Goal: Task Accomplishment & Management: Complete application form

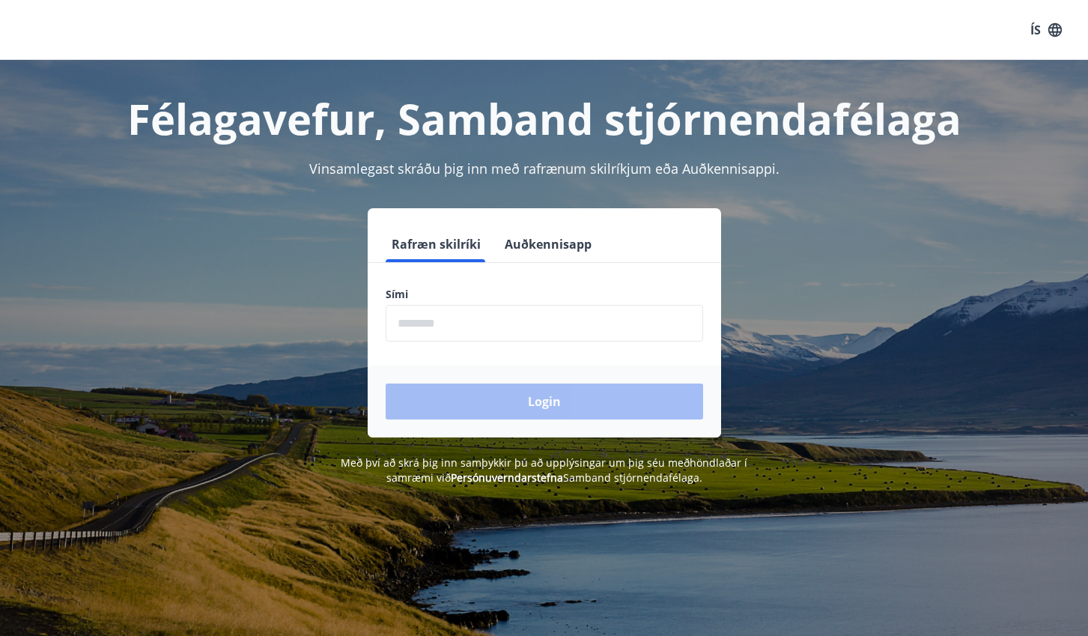
click at [452, 327] on input "phone" at bounding box center [545, 323] width 318 height 37
type input "********"
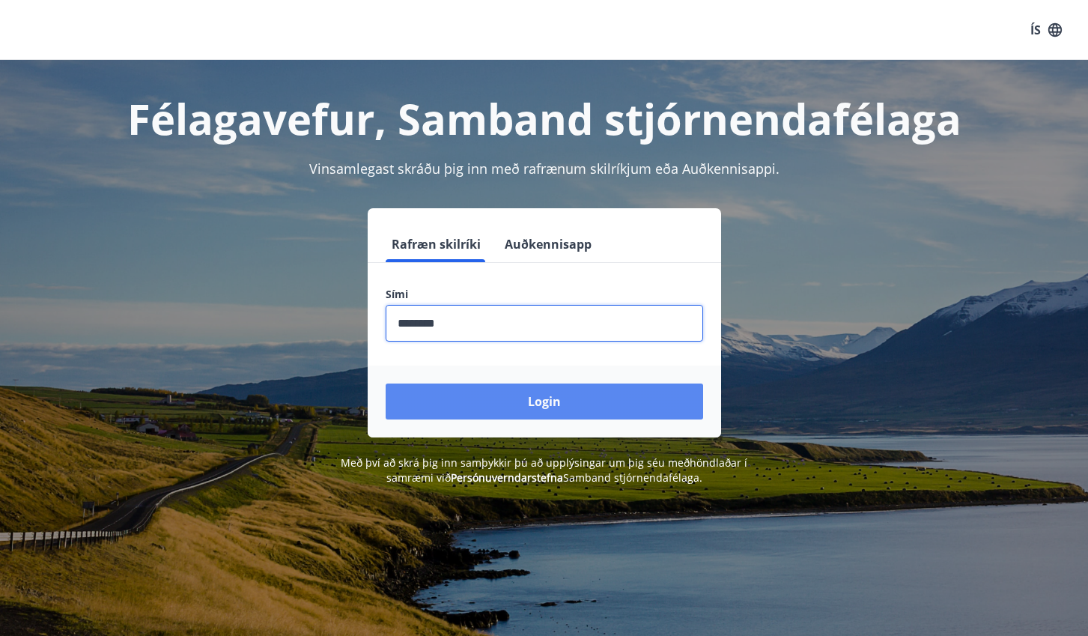
click at [510, 401] on button "Login" at bounding box center [545, 401] width 318 height 36
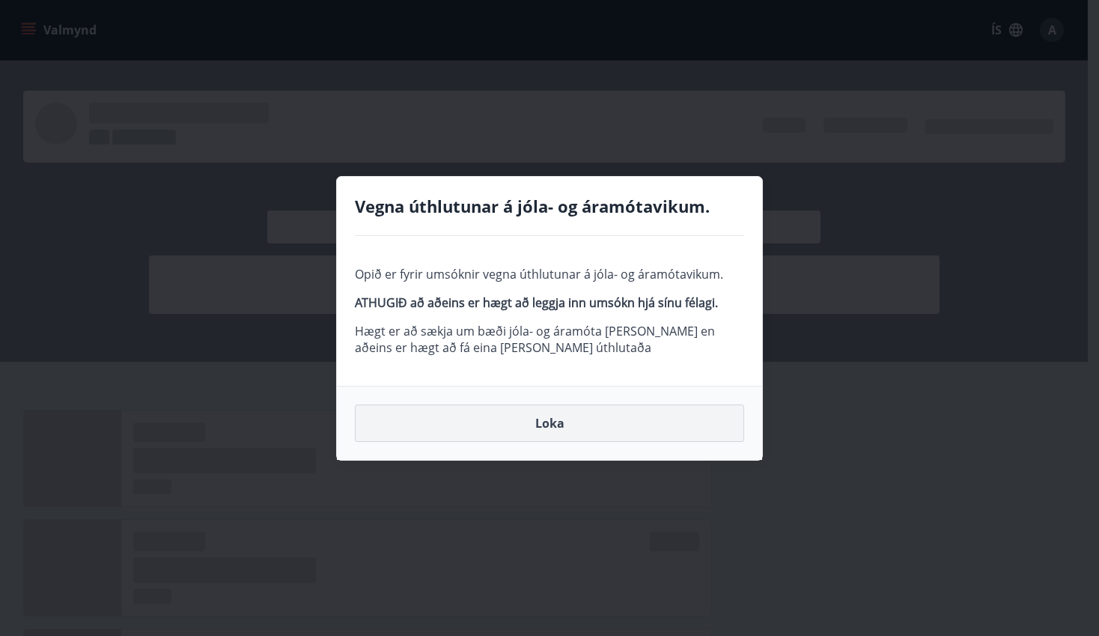
click at [558, 435] on button "Loka" at bounding box center [549, 422] width 389 height 37
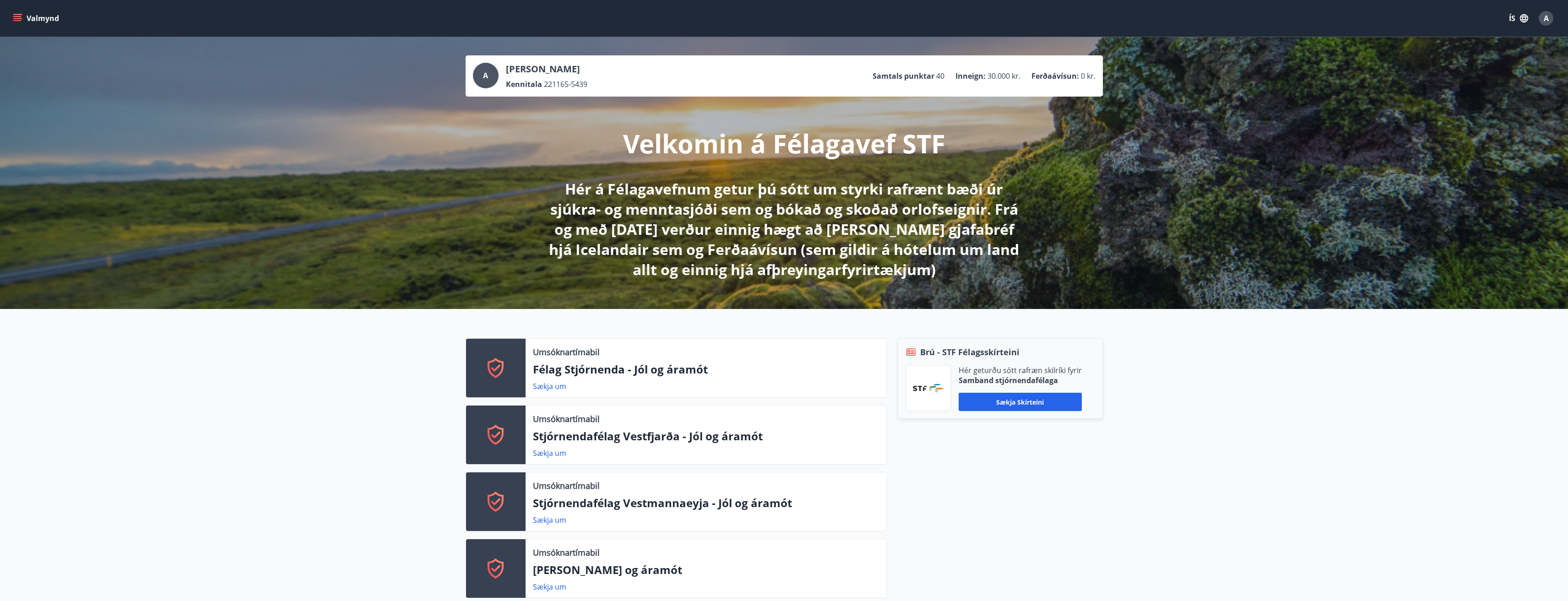
click at [15, 20] on icon "menu" at bounding box center [17, 20] width 8 height 1
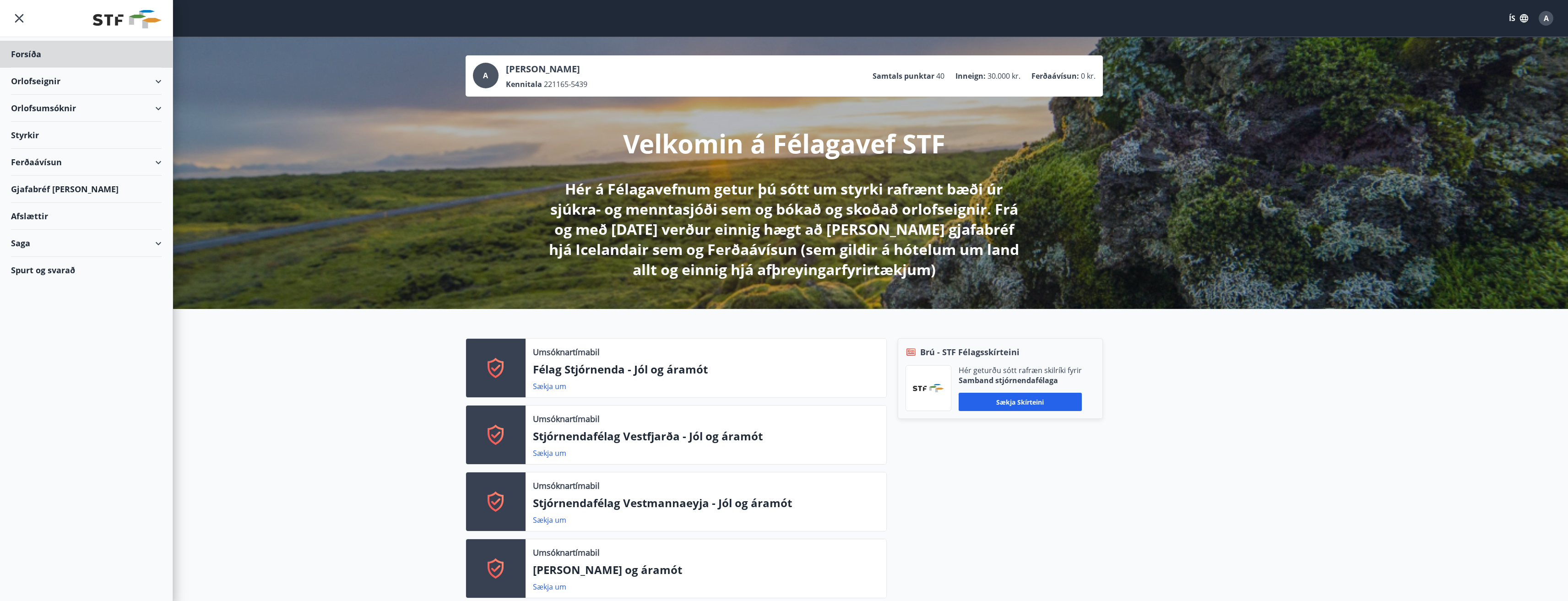
click at [39, 137] on div "Styrkir" at bounding box center [86, 135] width 150 height 27
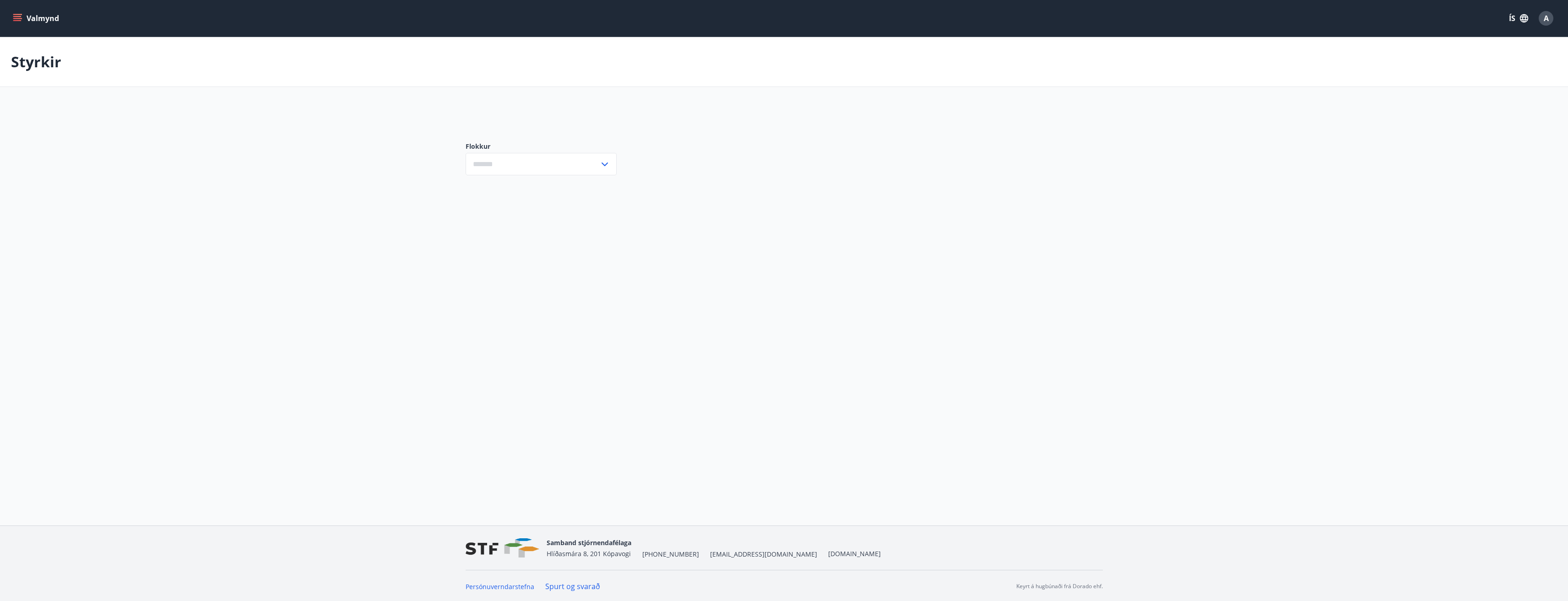
type input "***"
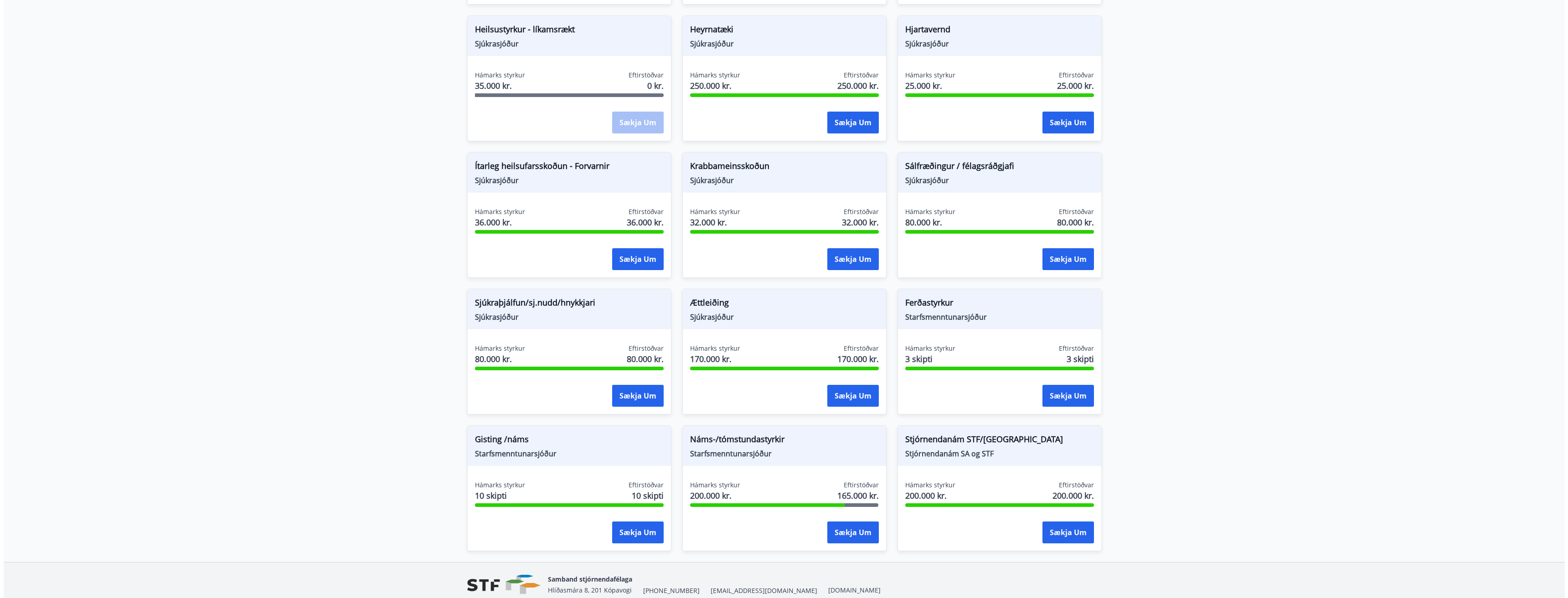
scroll to position [539, 0]
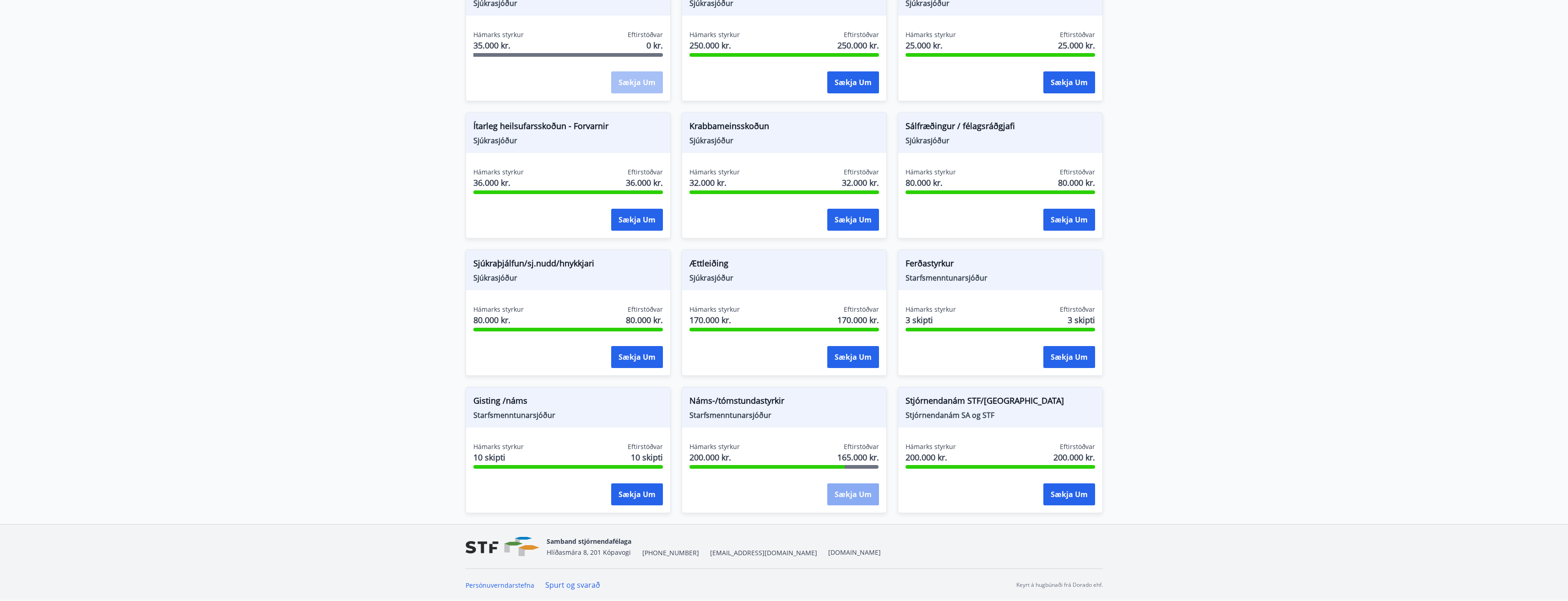
click at [672, 388] on button "Sækja um" at bounding box center [853, 495] width 52 height 22
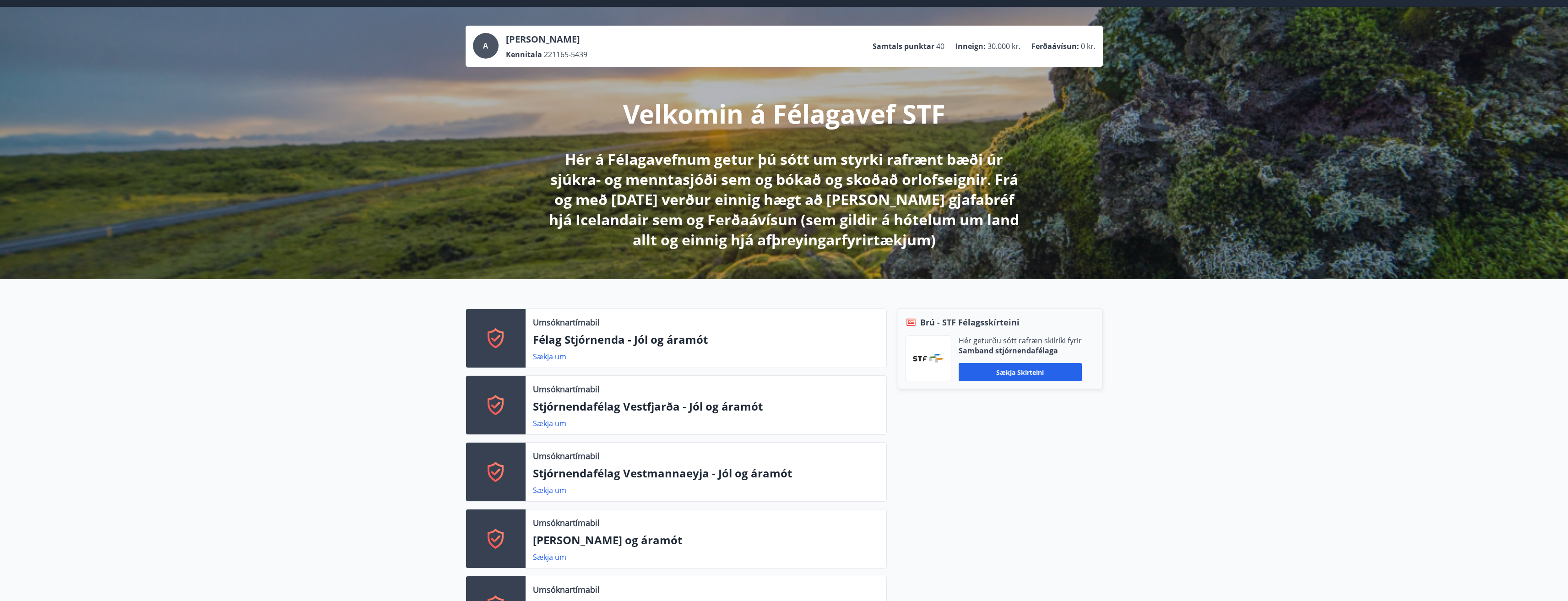
scroll to position [6, 0]
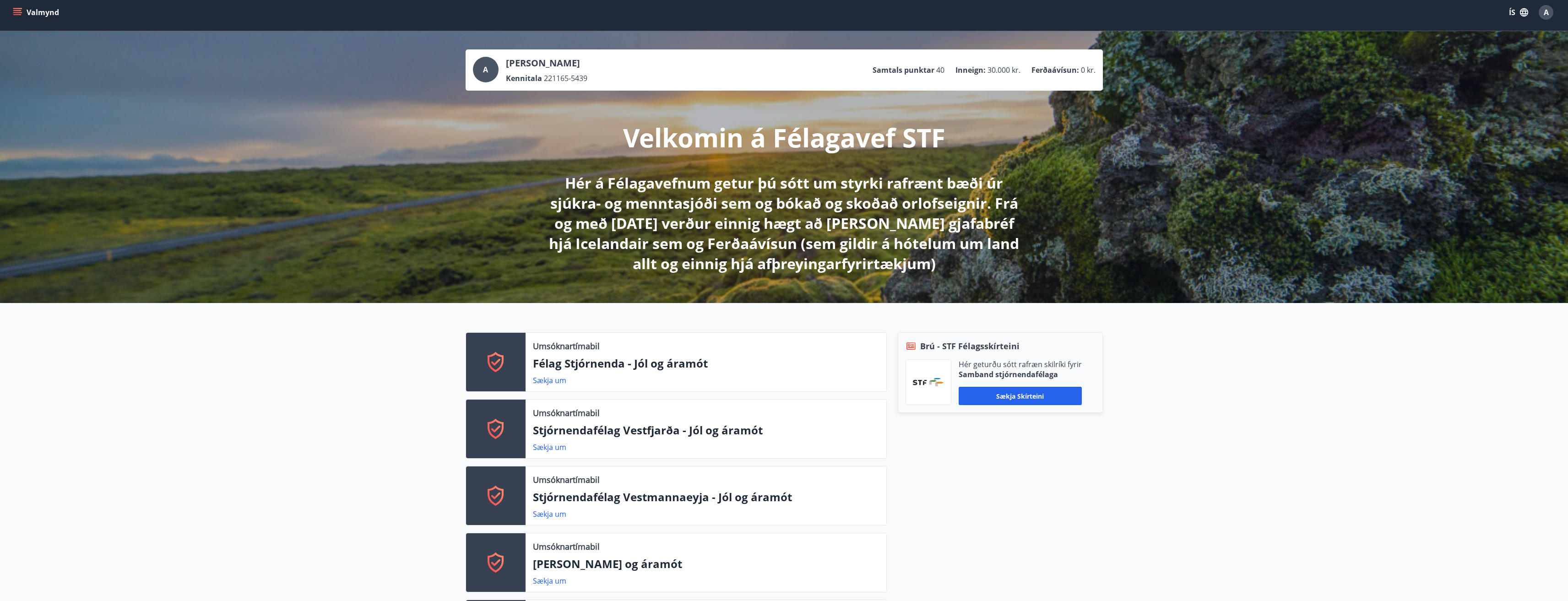
click at [22, 10] on button "Valmynd" at bounding box center [37, 12] width 52 height 17
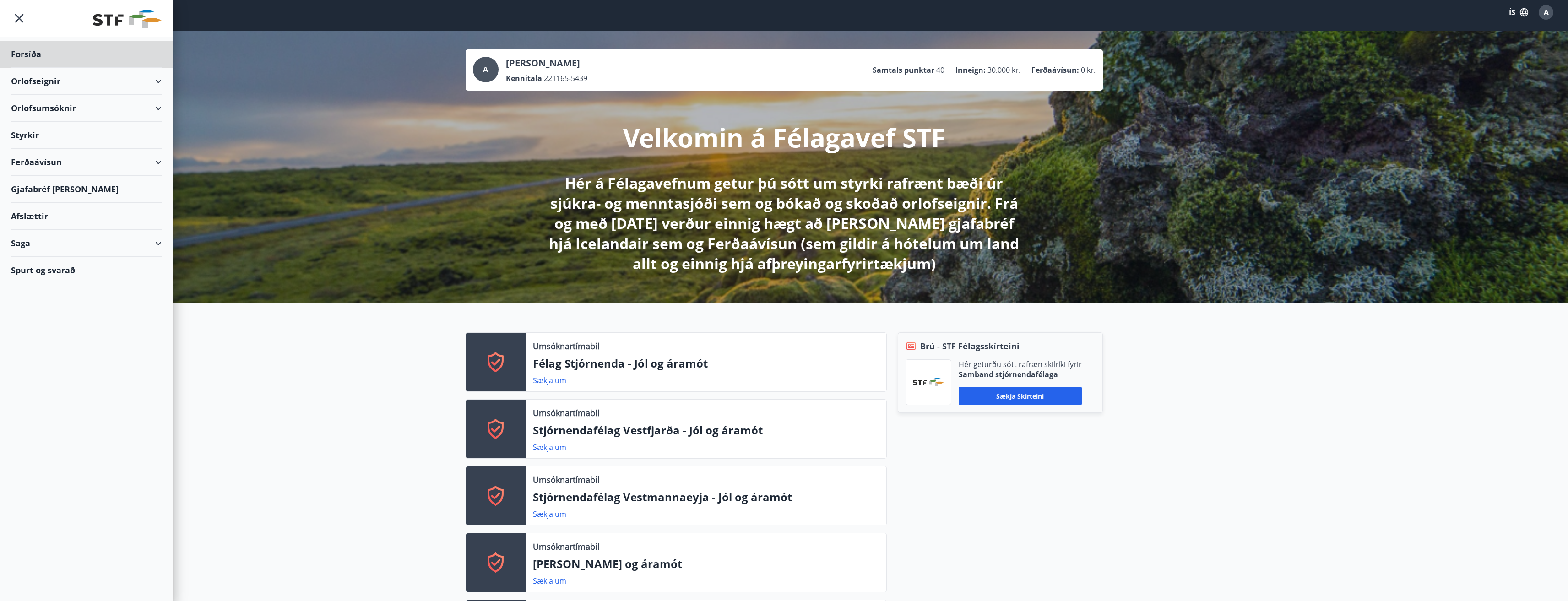
click at [20, 136] on div "Styrkir" at bounding box center [86, 135] width 150 height 27
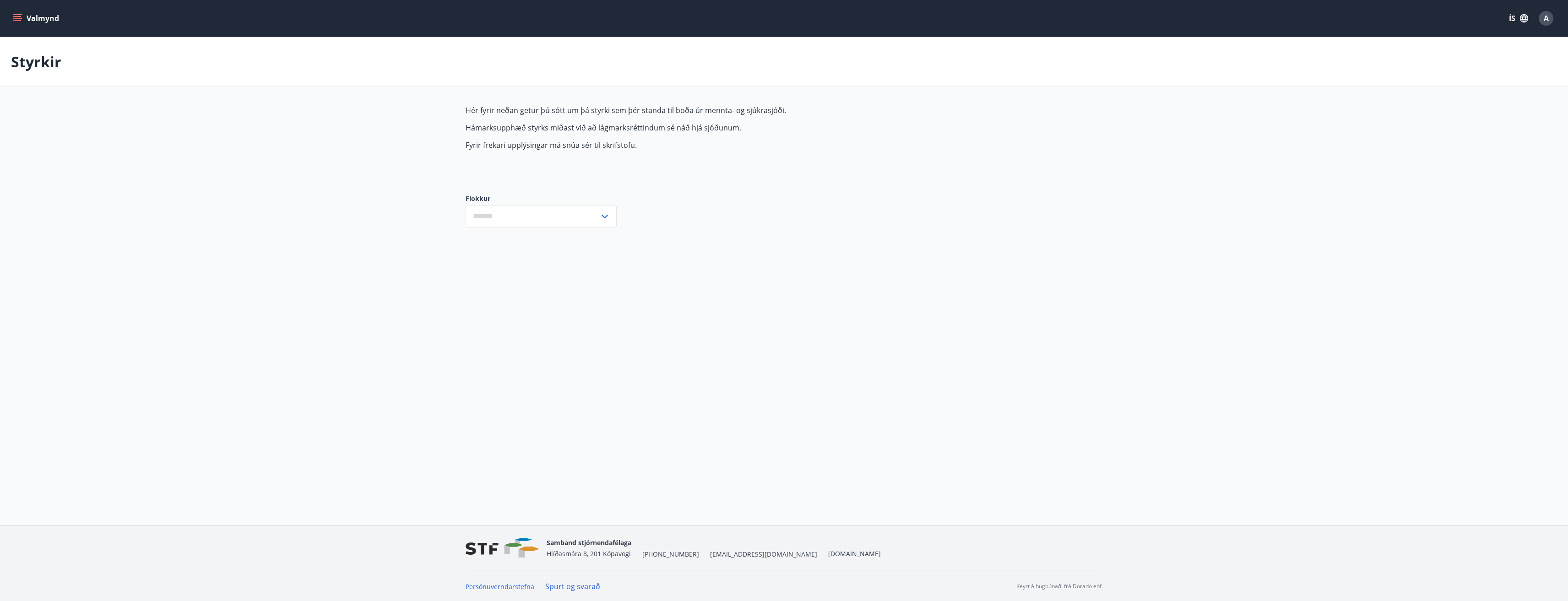
type input "***"
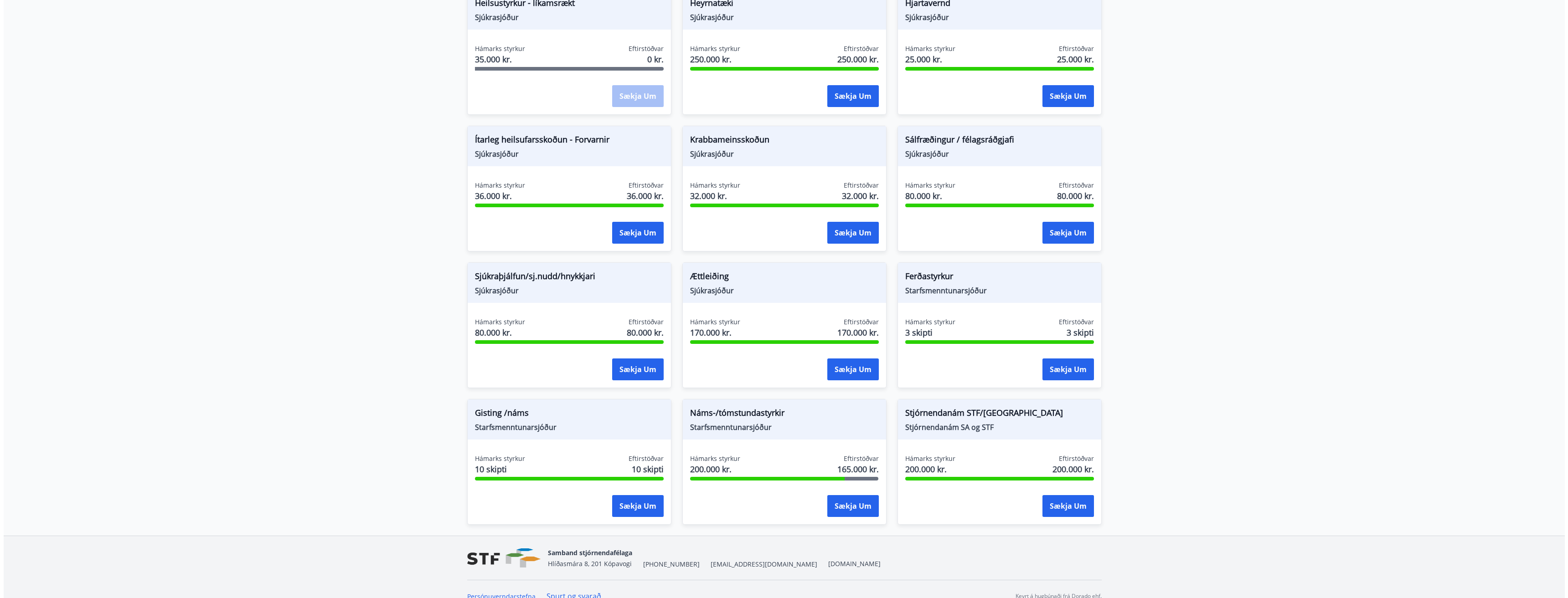
scroll to position [539, 0]
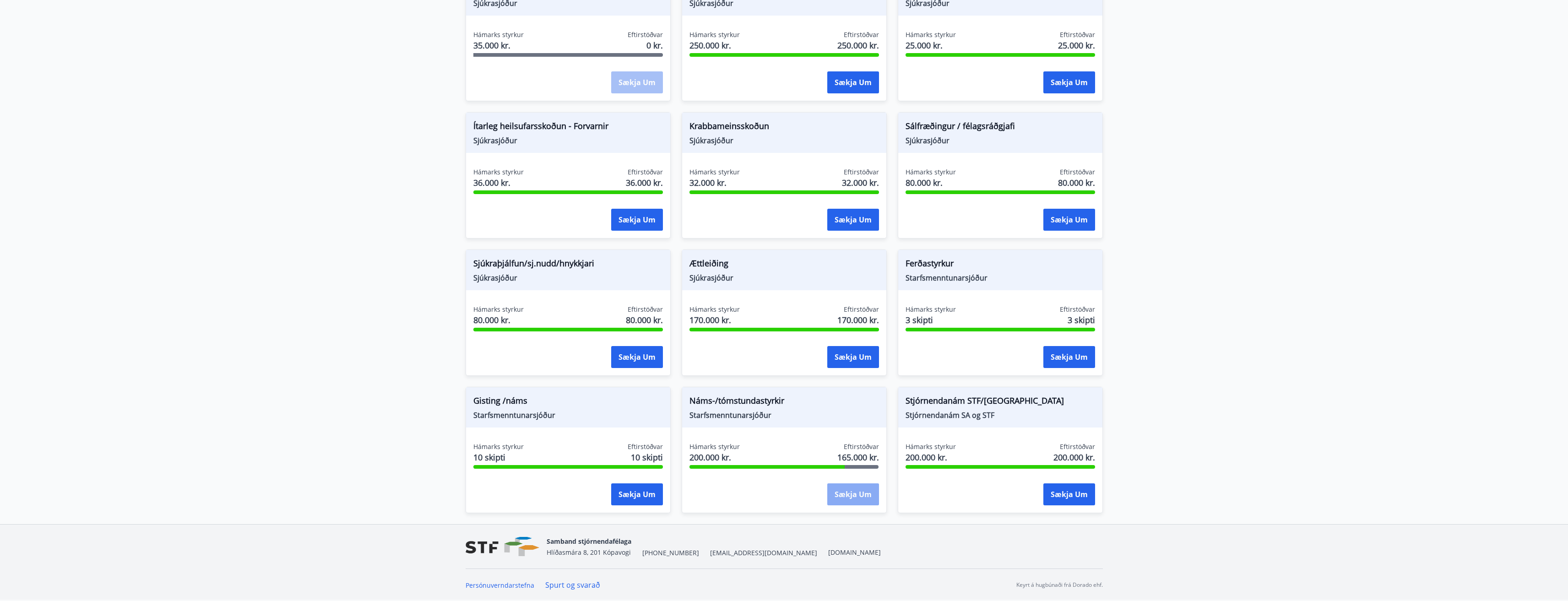
click at [847, 498] on button "Sækja um" at bounding box center [853, 495] width 52 height 22
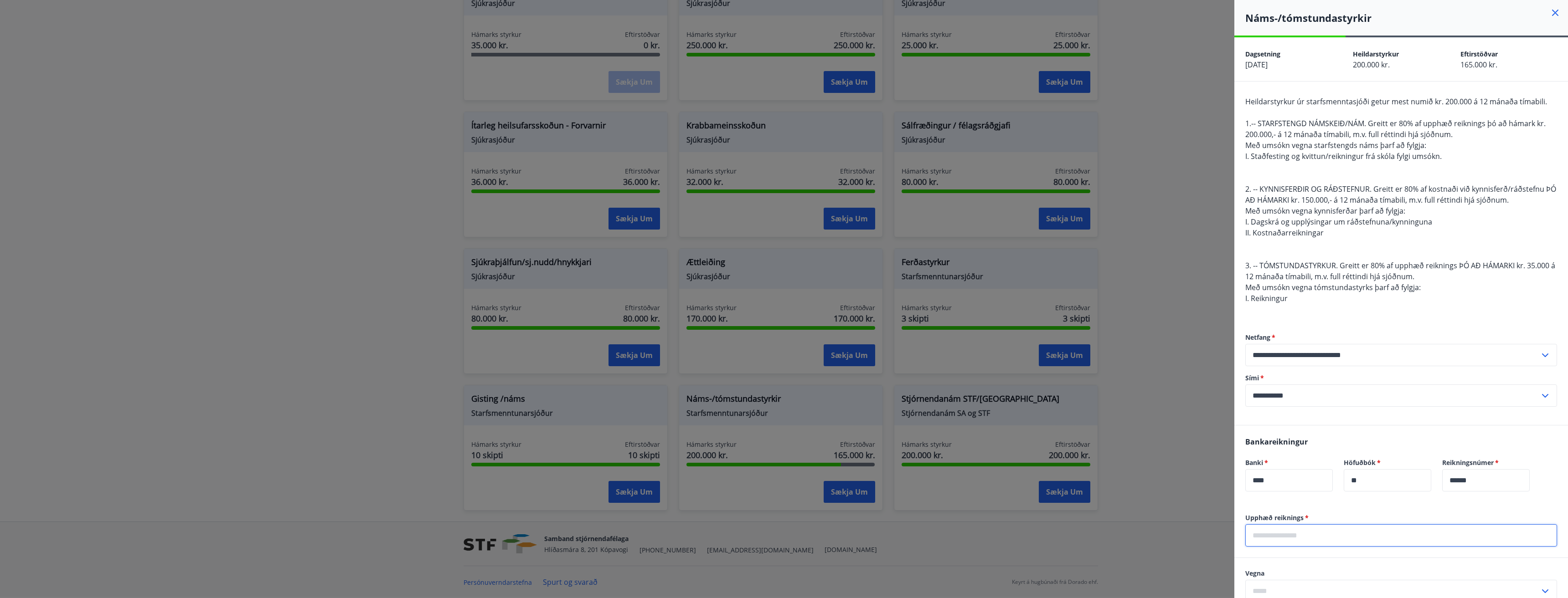
click at [1303, 538] on input "text" at bounding box center [1401, 535] width 312 height 23
click at [1323, 535] on input "text" at bounding box center [1401, 535] width 312 height 23
type input "*****"
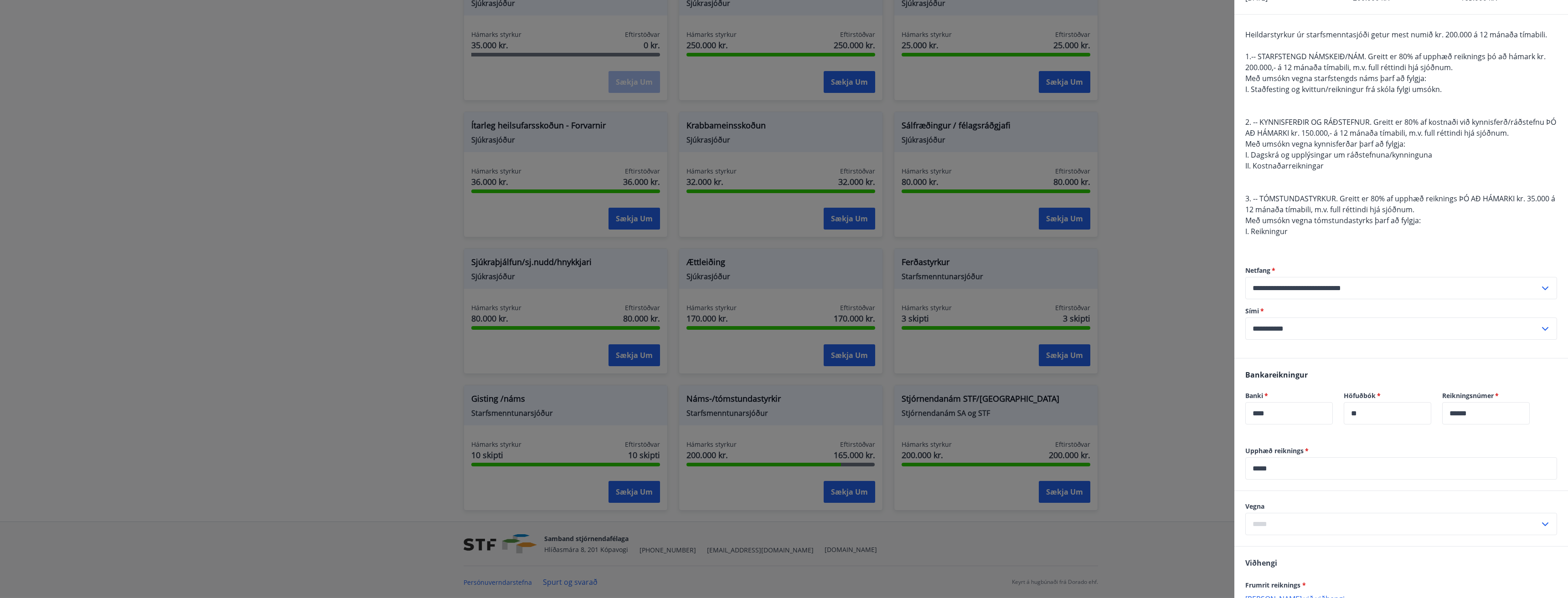
scroll to position [85, 0]
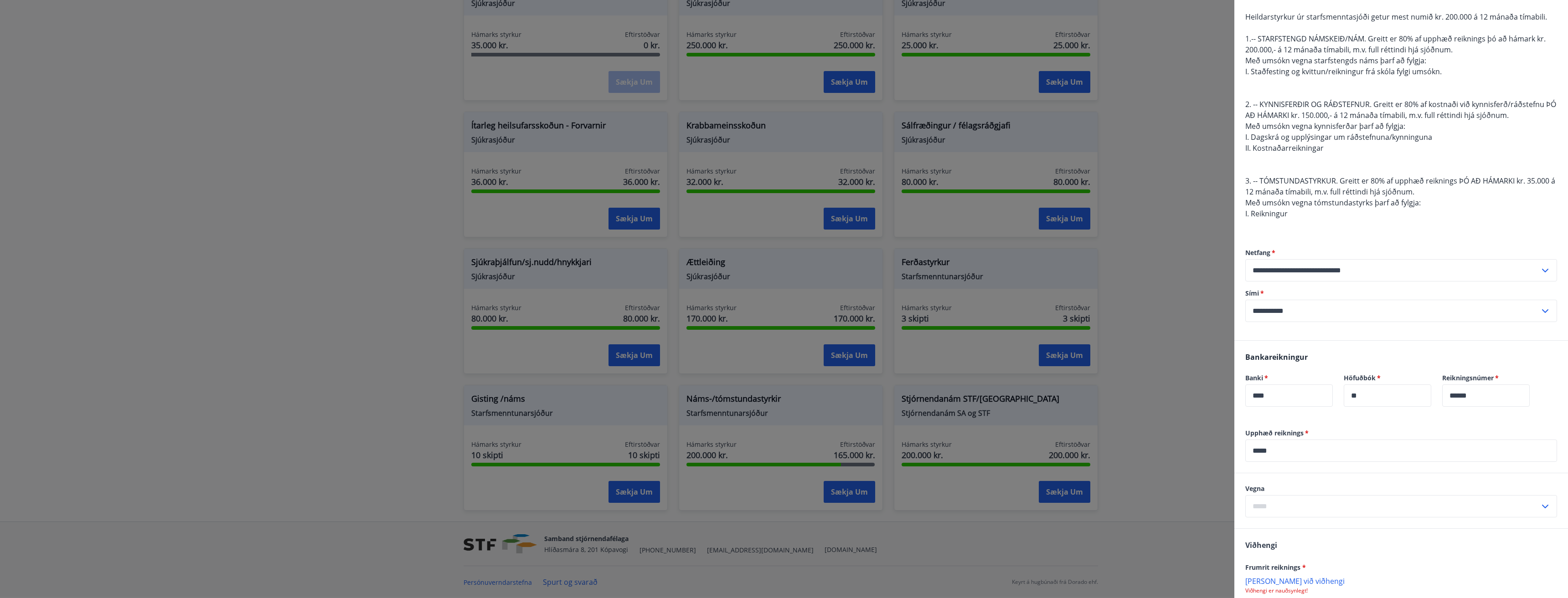
click at [1540, 504] on icon at bounding box center [1545, 507] width 11 height 11
click at [1289, 558] on li "3. Tómstundastyrkur" at bounding box center [1401, 558] width 311 height 16
type input "**********"
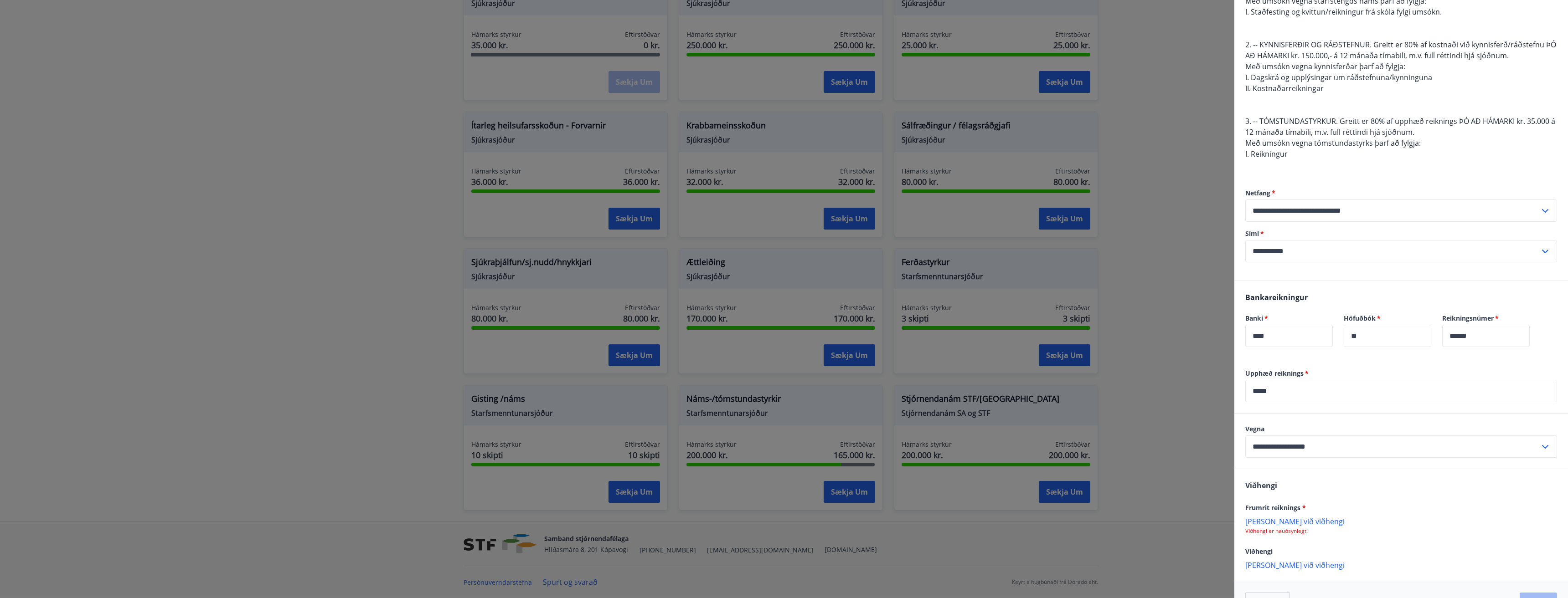
scroll to position [172, 0]
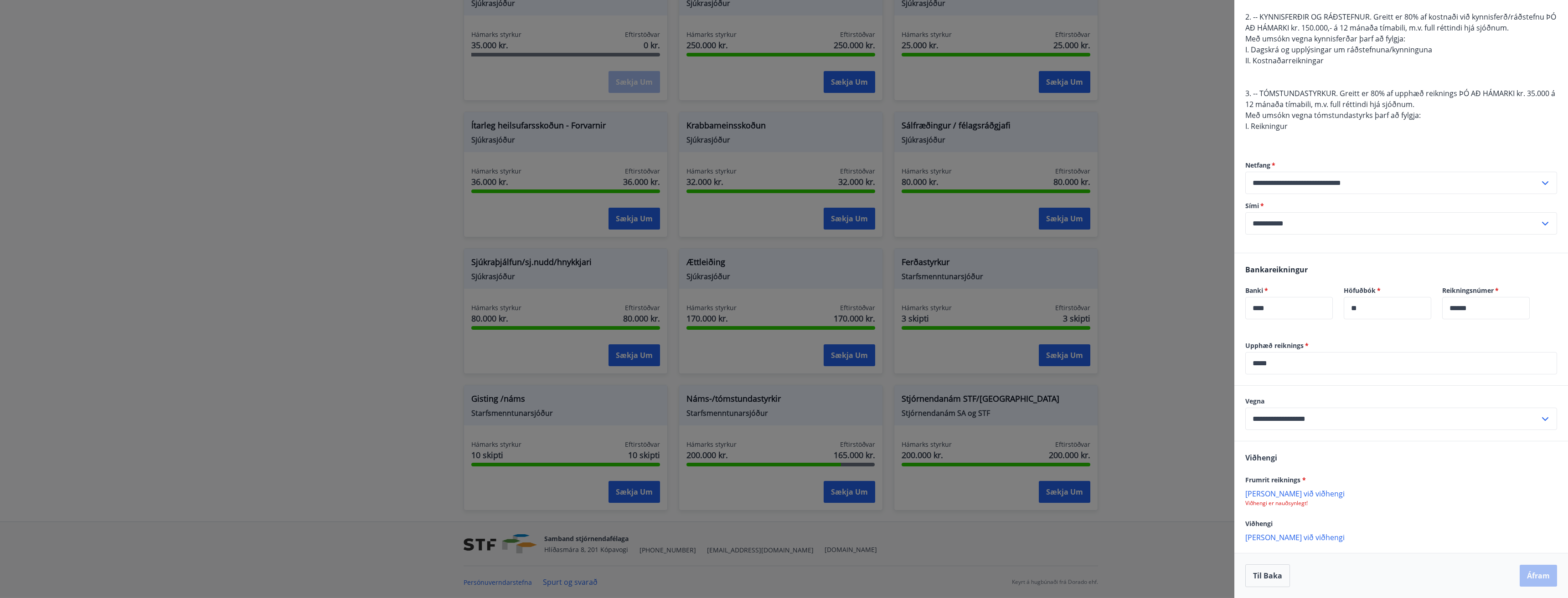
click at [1286, 493] on p "[PERSON_NAME] við viðhengi" at bounding box center [1401, 493] width 312 height 9
click at [1541, 577] on button "Áfram" at bounding box center [1538, 577] width 37 height 22
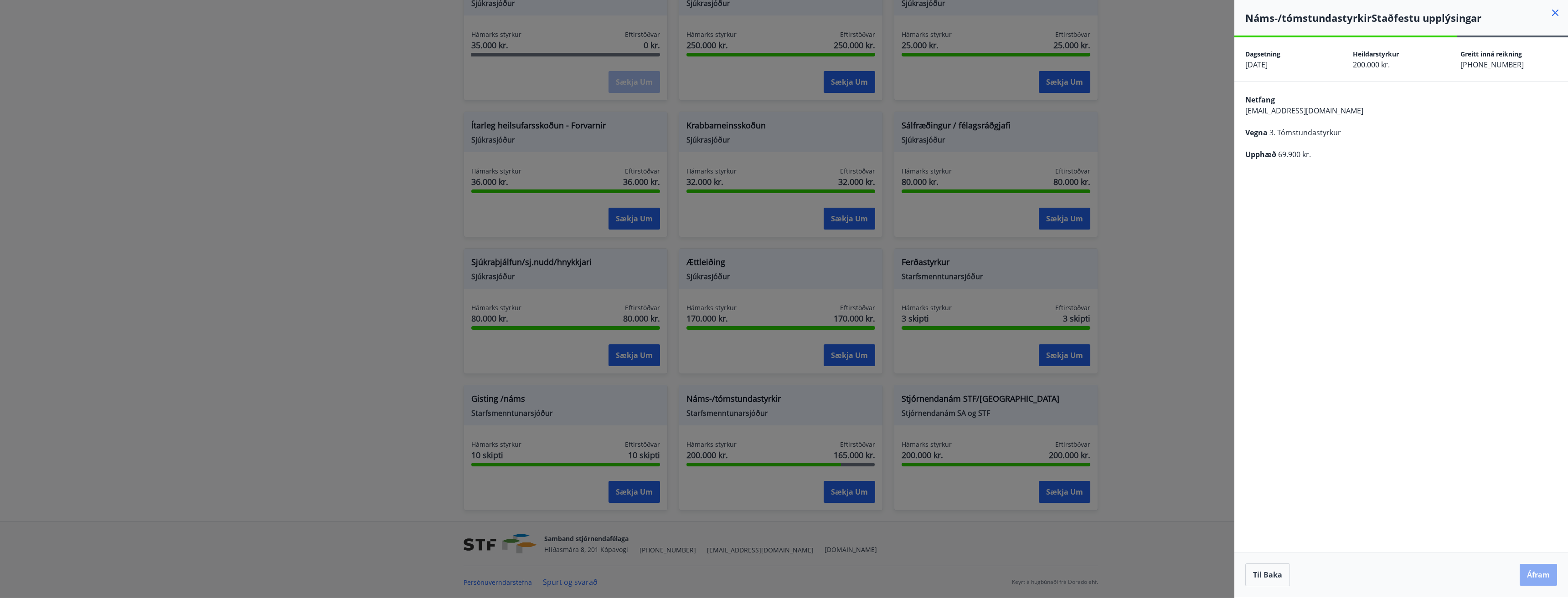
click at [1545, 578] on button "Áfram" at bounding box center [1538, 575] width 37 height 22
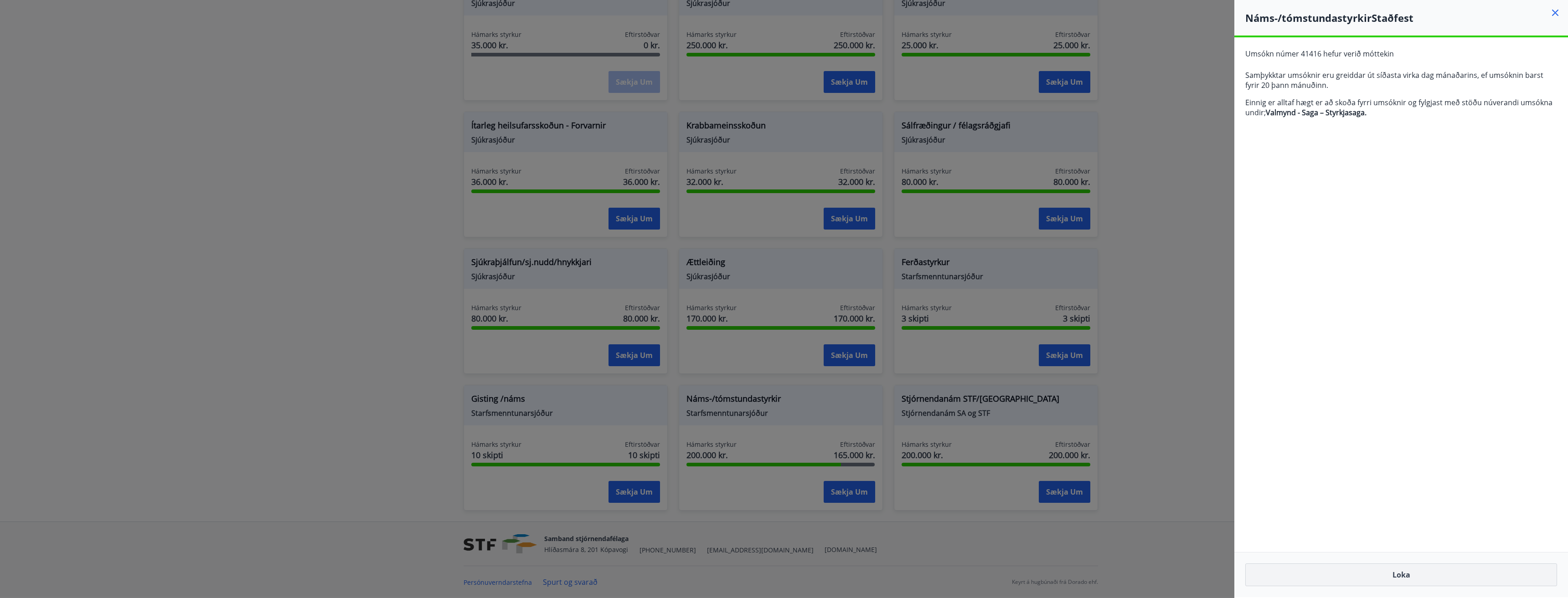
click at [1420, 572] on button "Loka" at bounding box center [1401, 574] width 312 height 23
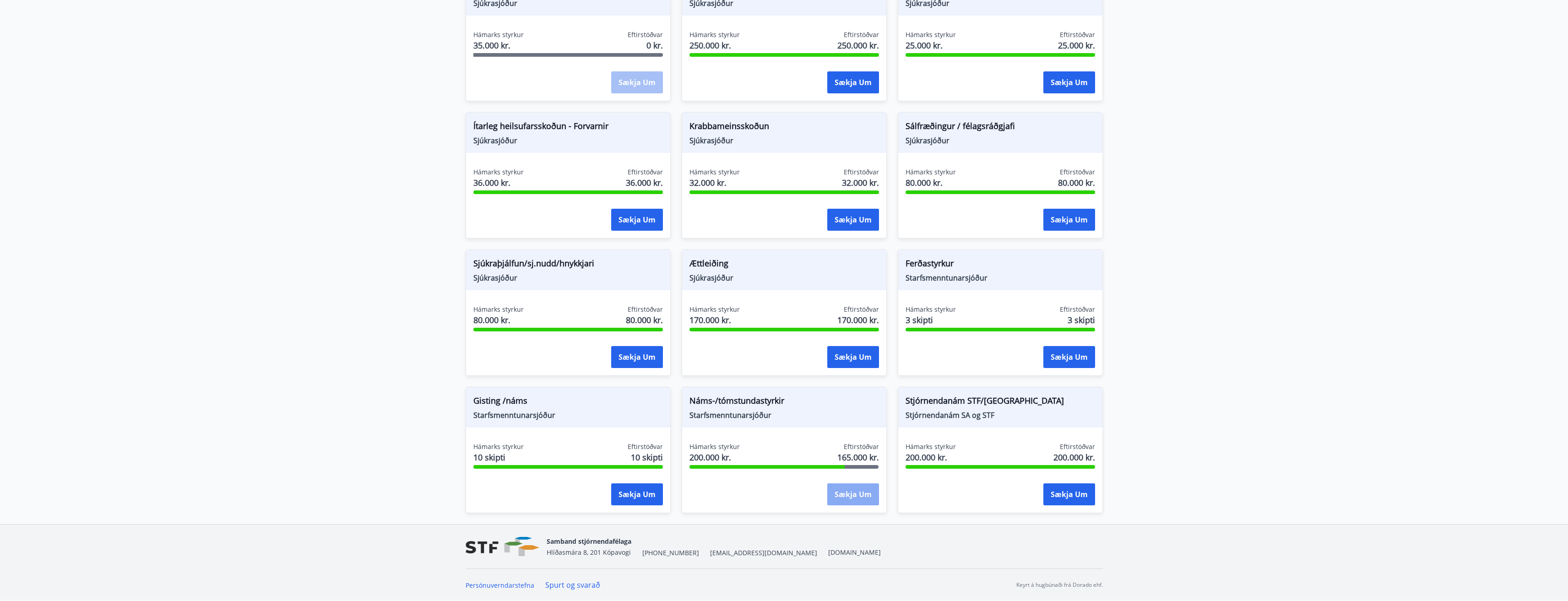
click at [870, 498] on button "Sækja um" at bounding box center [853, 495] width 52 height 22
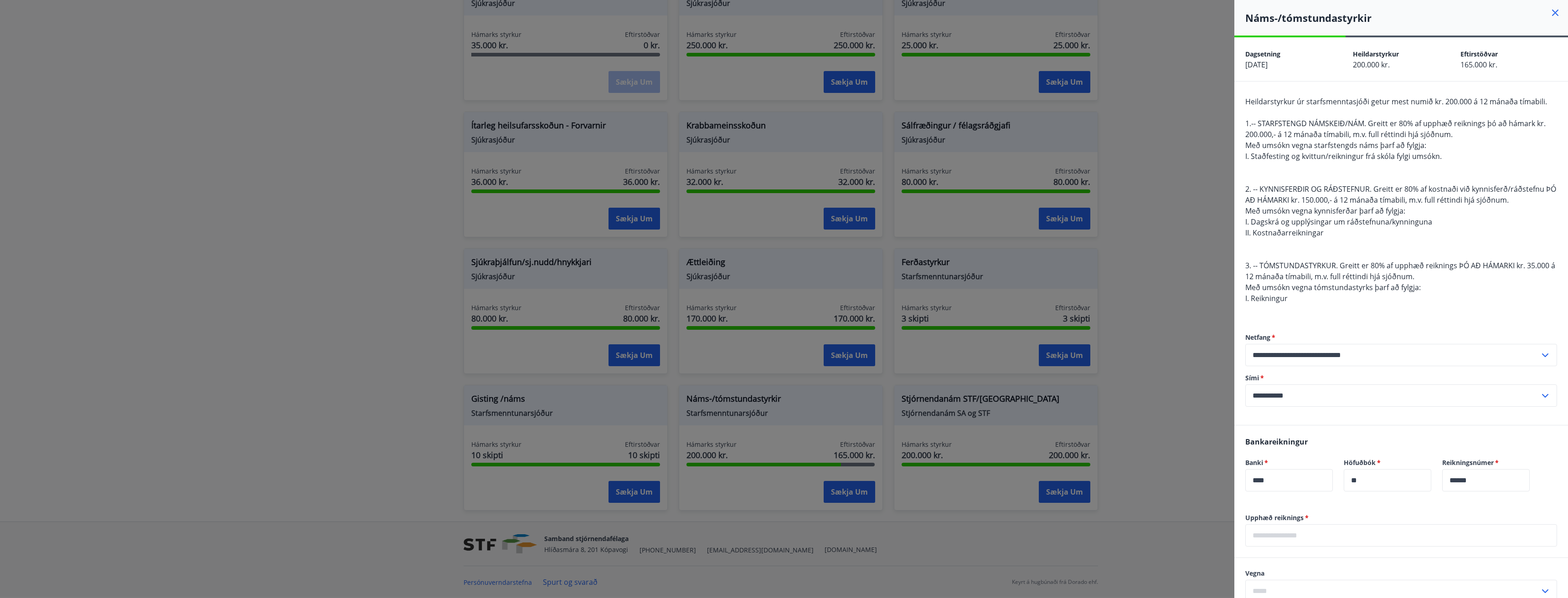
click at [1285, 540] on input "text" at bounding box center [1401, 535] width 312 height 23
type input "*****"
click at [1540, 590] on icon at bounding box center [1545, 591] width 11 height 11
click at [1311, 535] on li "1. Nám/námskeið" at bounding box center [1401, 538] width 311 height 16
type input "**********"
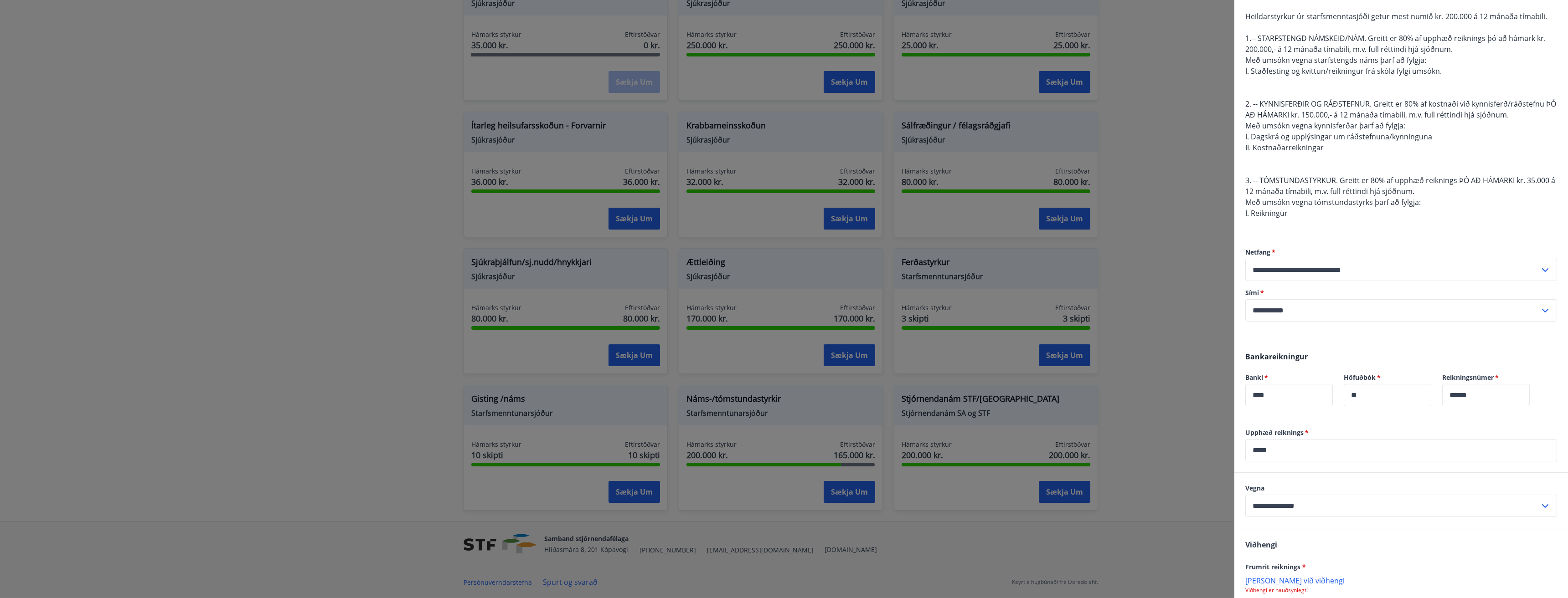
scroll to position [172, 0]
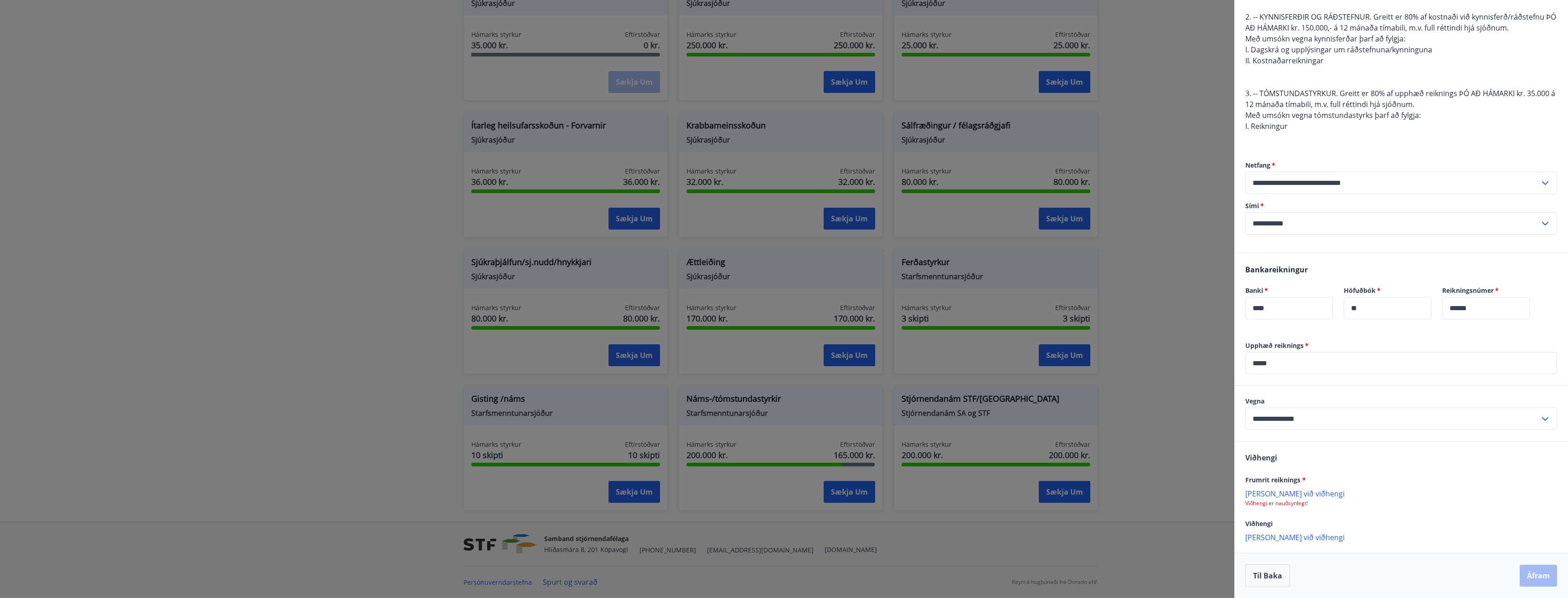
click at [1261, 497] on p "[PERSON_NAME] við viðhengi" at bounding box center [1401, 493] width 312 height 9
click at [1264, 500] on p "Viðhengi er nauðsynlegt!" at bounding box center [1401, 503] width 312 height 7
click at [1266, 492] on p "[PERSON_NAME] við viðhengi" at bounding box center [1401, 493] width 312 height 9
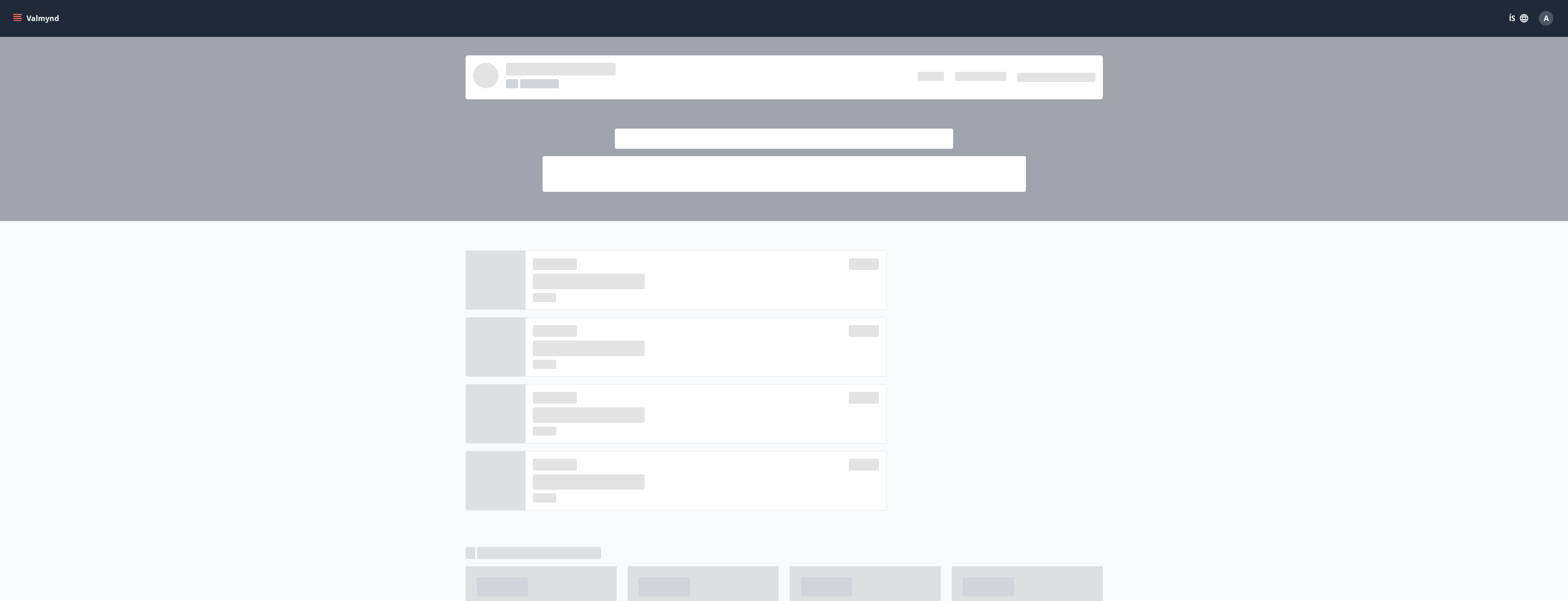
click at [15, 15] on icon "menu" at bounding box center [17, 18] width 9 height 9
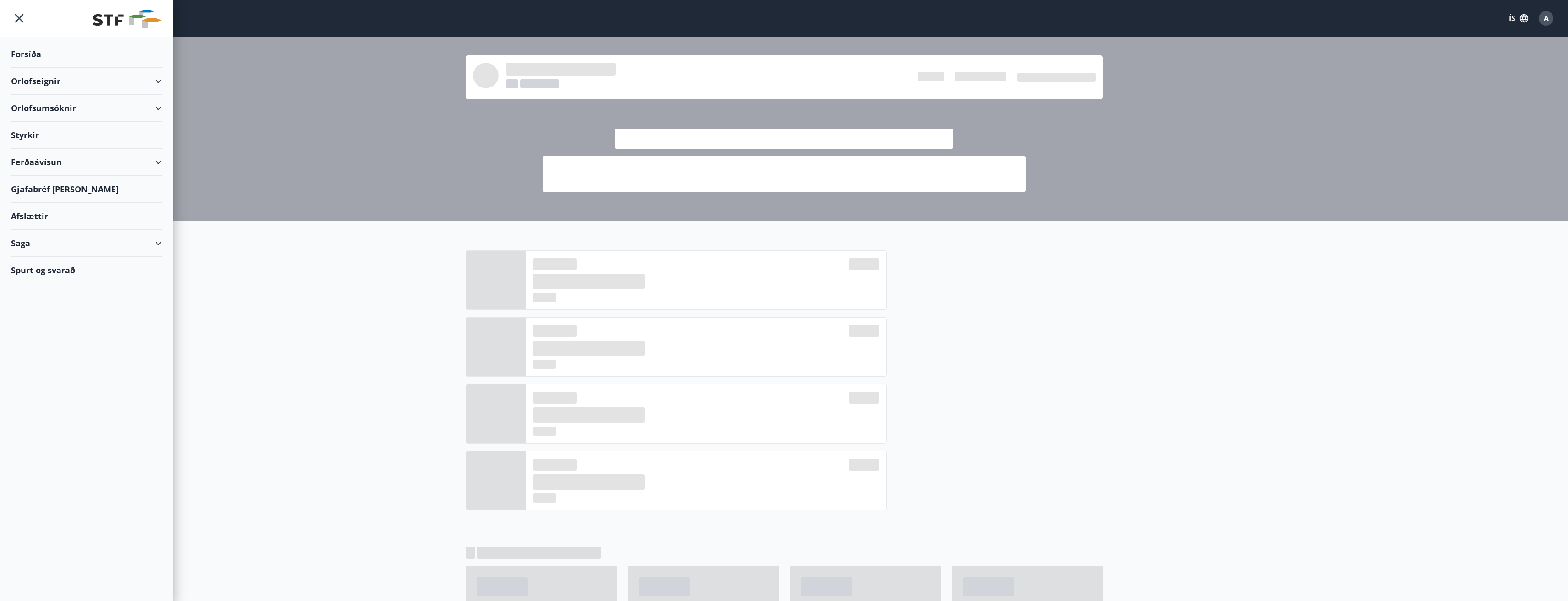
click at [21, 132] on div "Styrkir" at bounding box center [86, 135] width 150 height 27
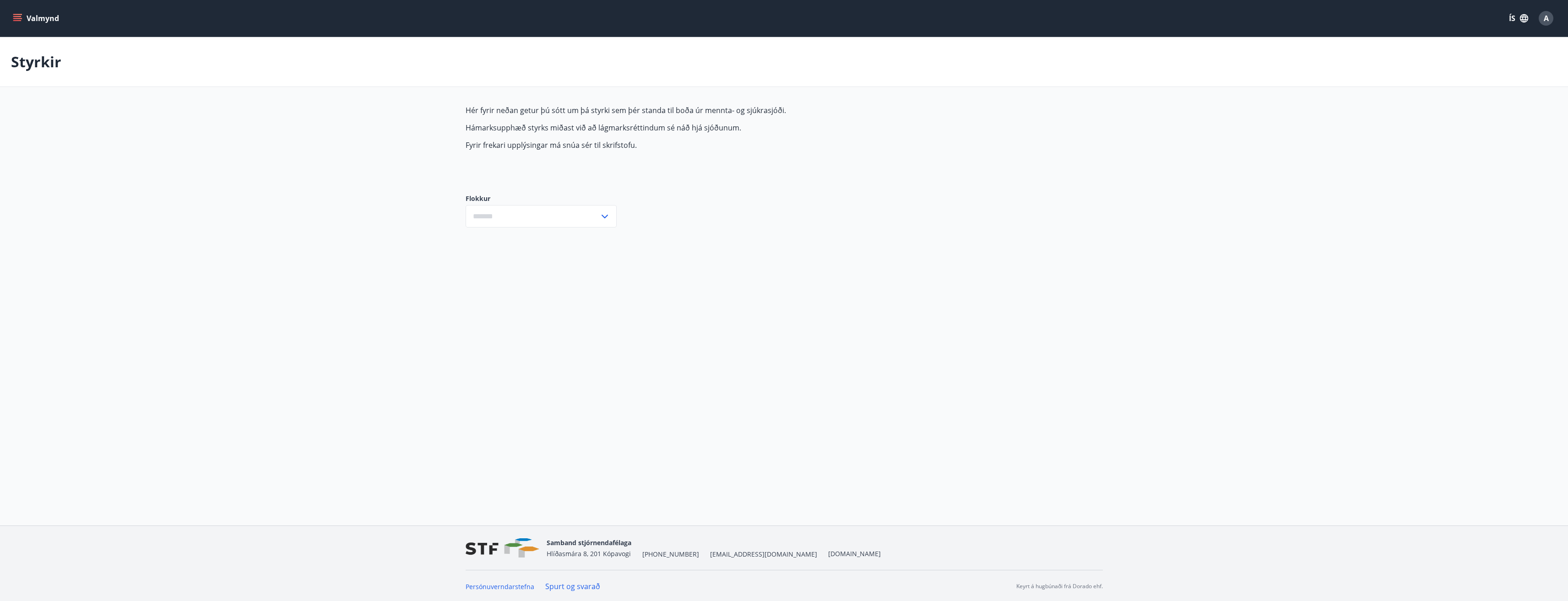
type input "***"
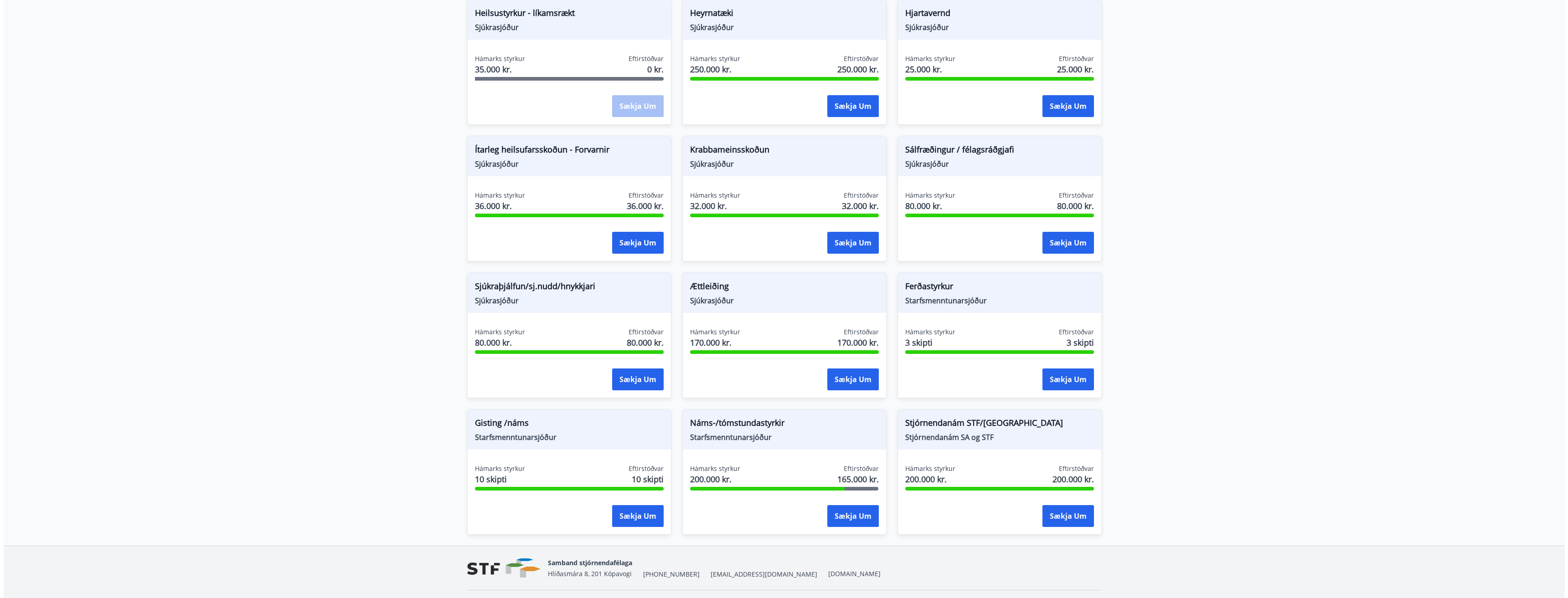
scroll to position [539, 0]
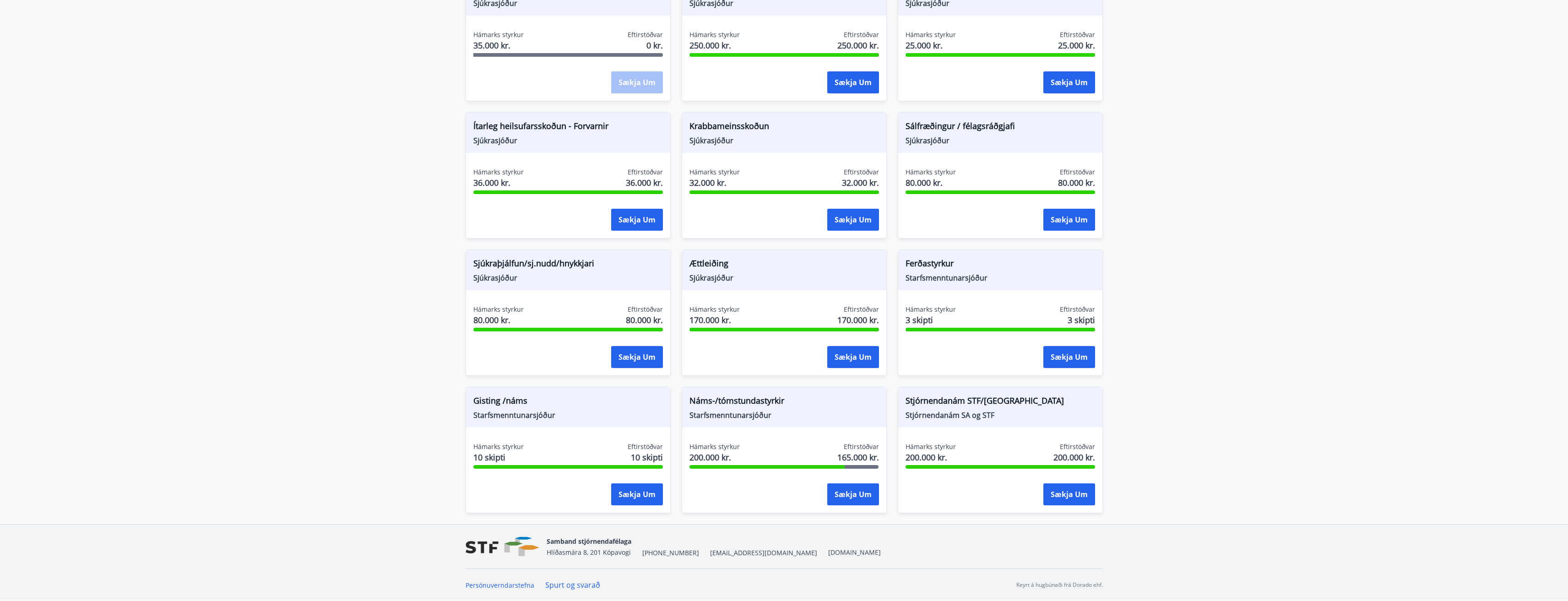
click at [762, 404] on span "Náms-/tómstundastyrkir" at bounding box center [784, 402] width 190 height 15
click at [847, 498] on button "Sækja um" at bounding box center [853, 495] width 52 height 22
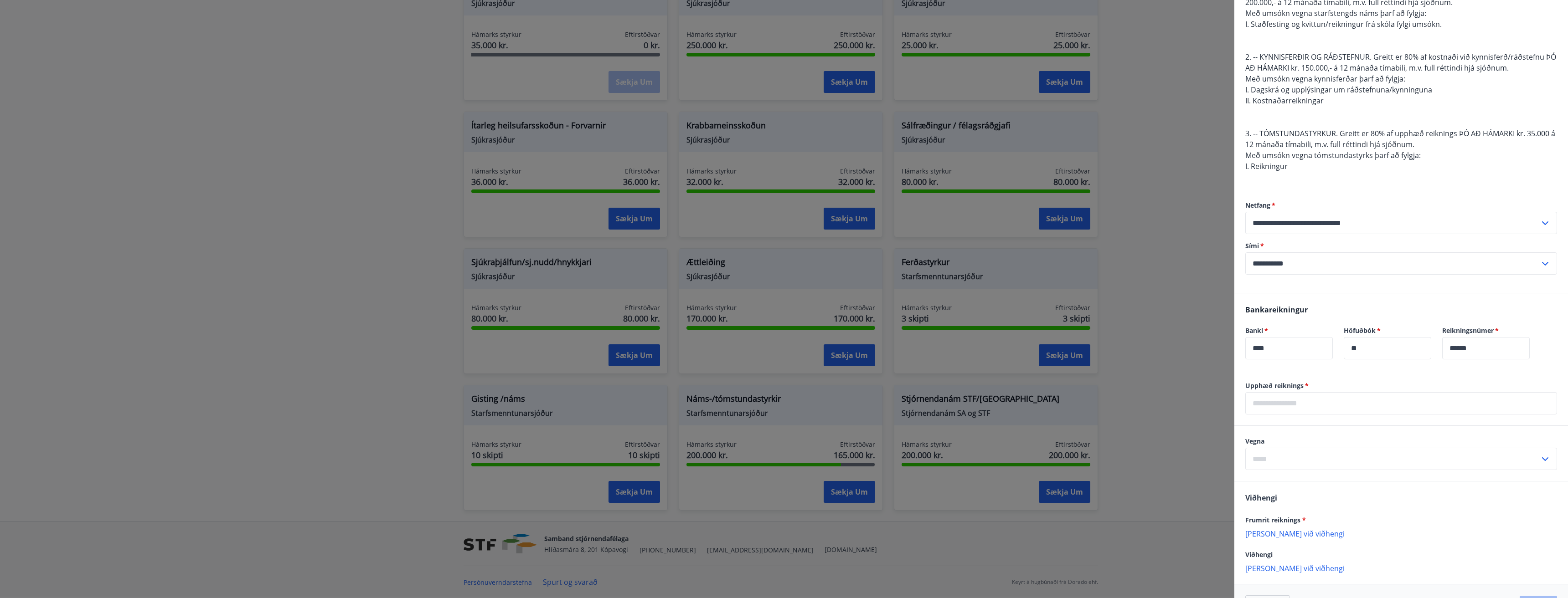
scroll to position [154, 0]
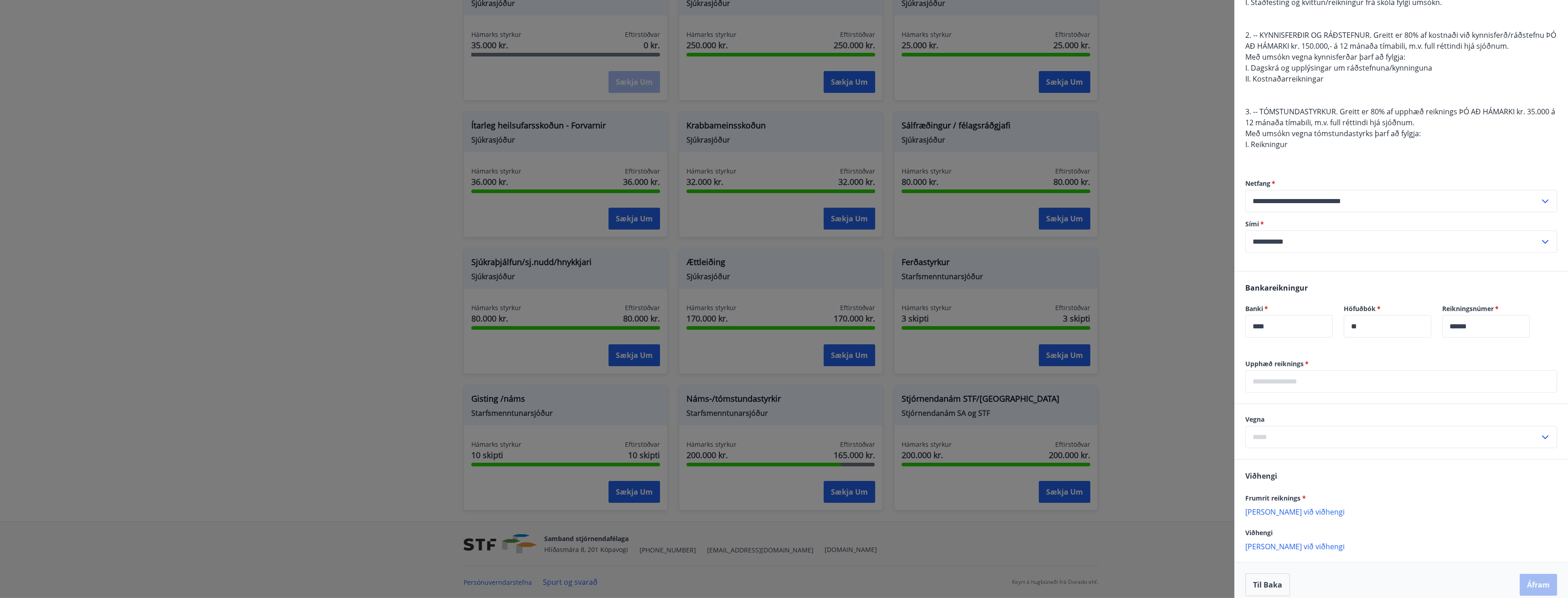
click at [1288, 381] on input "text" at bounding box center [1401, 381] width 312 height 23
type input "*****"
click at [1311, 440] on input "text" at bounding box center [1393, 437] width 295 height 23
click at [1277, 457] on li "1. Nám/námskeið" at bounding box center [1401, 456] width 311 height 16
type input "**********"
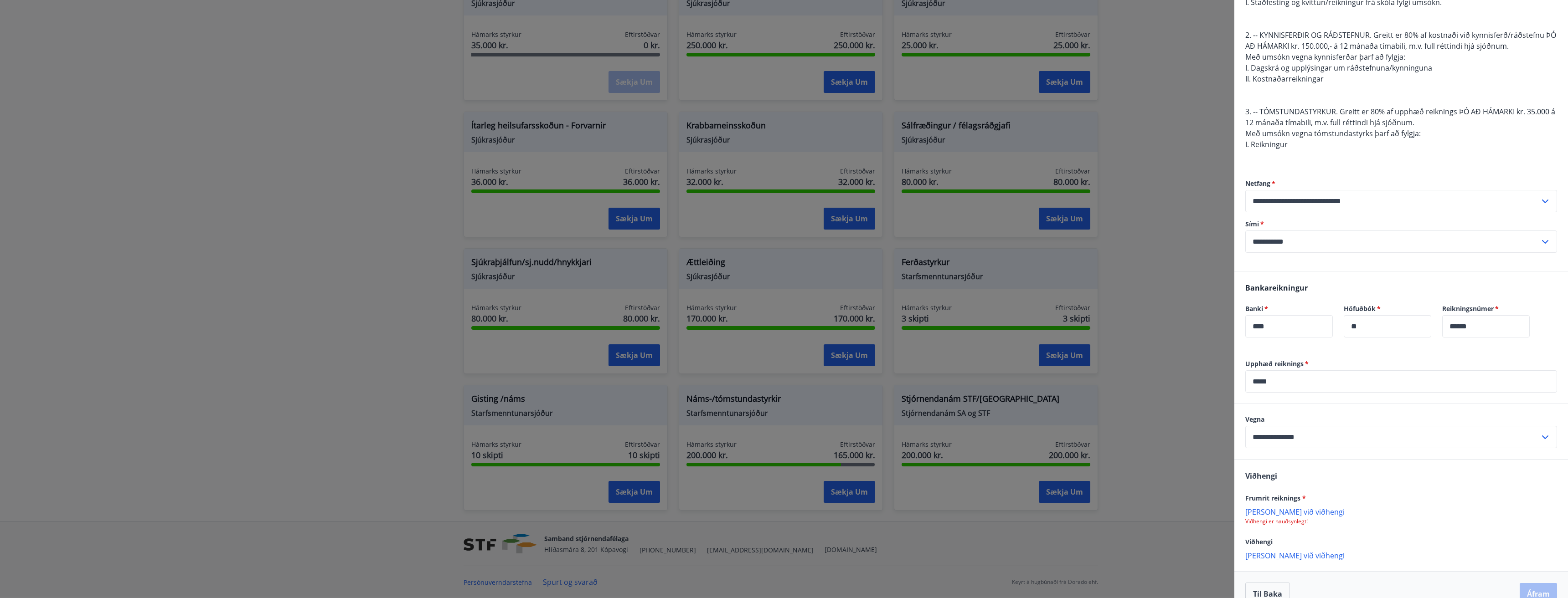
scroll to position [172, 0]
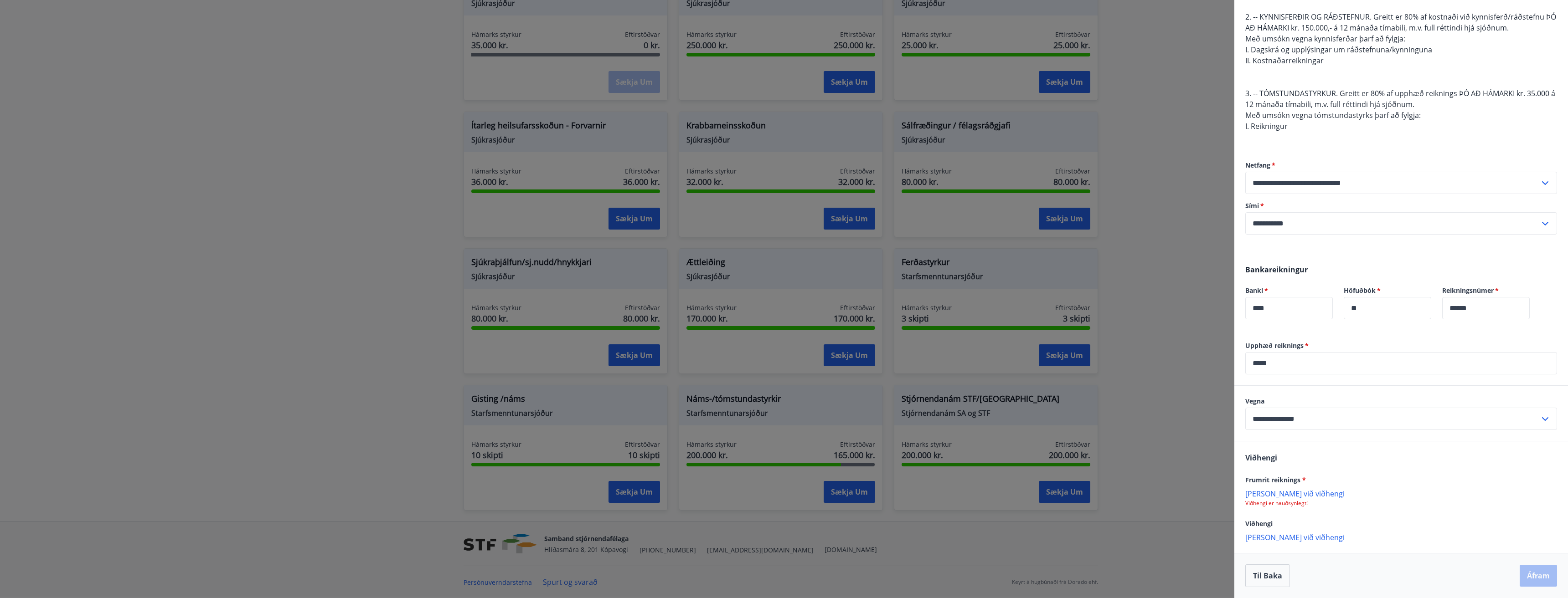
click at [1289, 498] on p "[PERSON_NAME] við viðhengi" at bounding box center [1401, 493] width 312 height 9
click at [1286, 538] on p "[PERSON_NAME] við viðhengi" at bounding box center [1401, 538] width 312 height 9
click at [1536, 579] on button "Áfram" at bounding box center [1538, 577] width 37 height 22
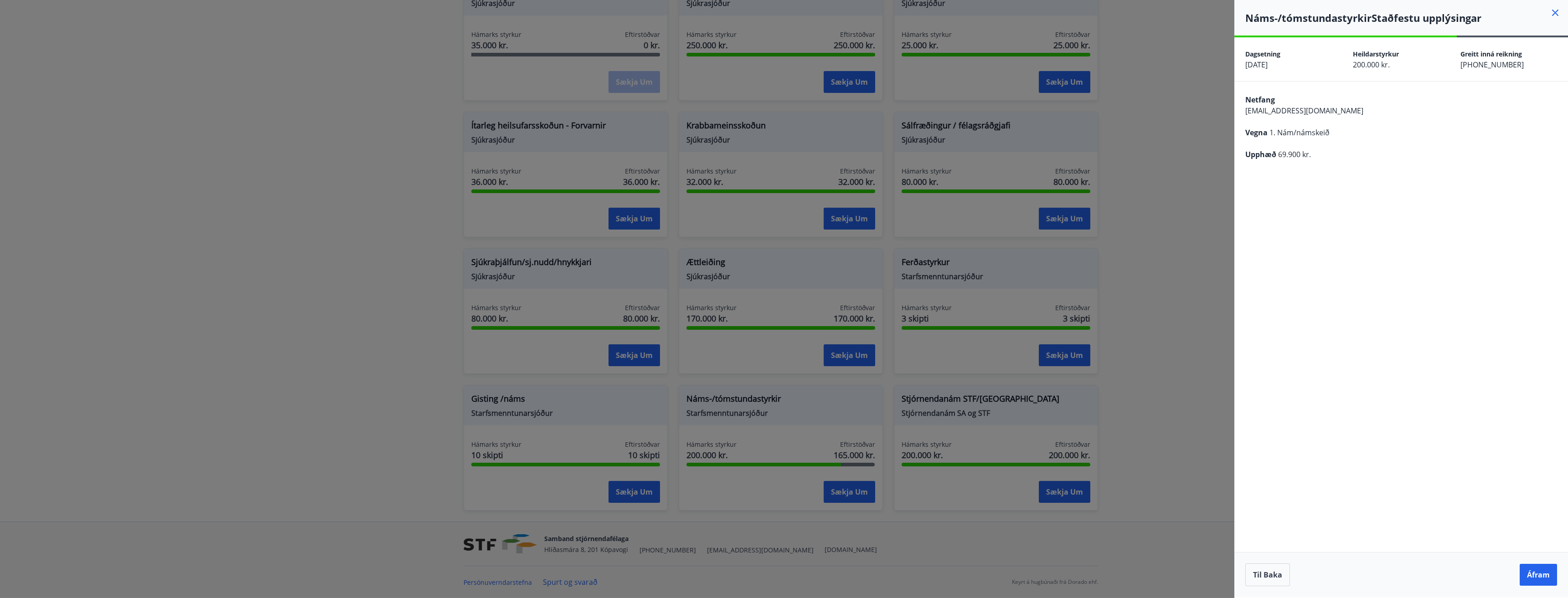
scroll to position [0, 0]
click at [1536, 579] on button "Áfram" at bounding box center [1538, 575] width 37 height 22
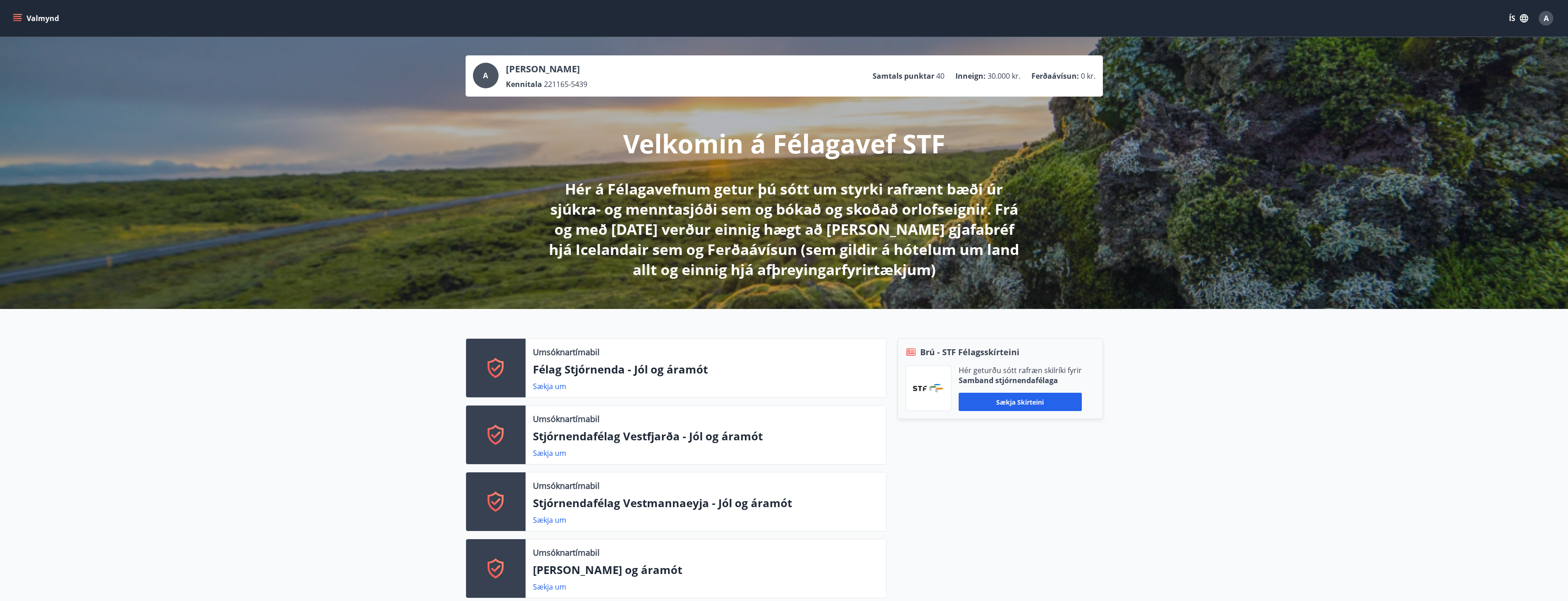
click at [15, 17] on icon "menu" at bounding box center [17, 18] width 9 height 9
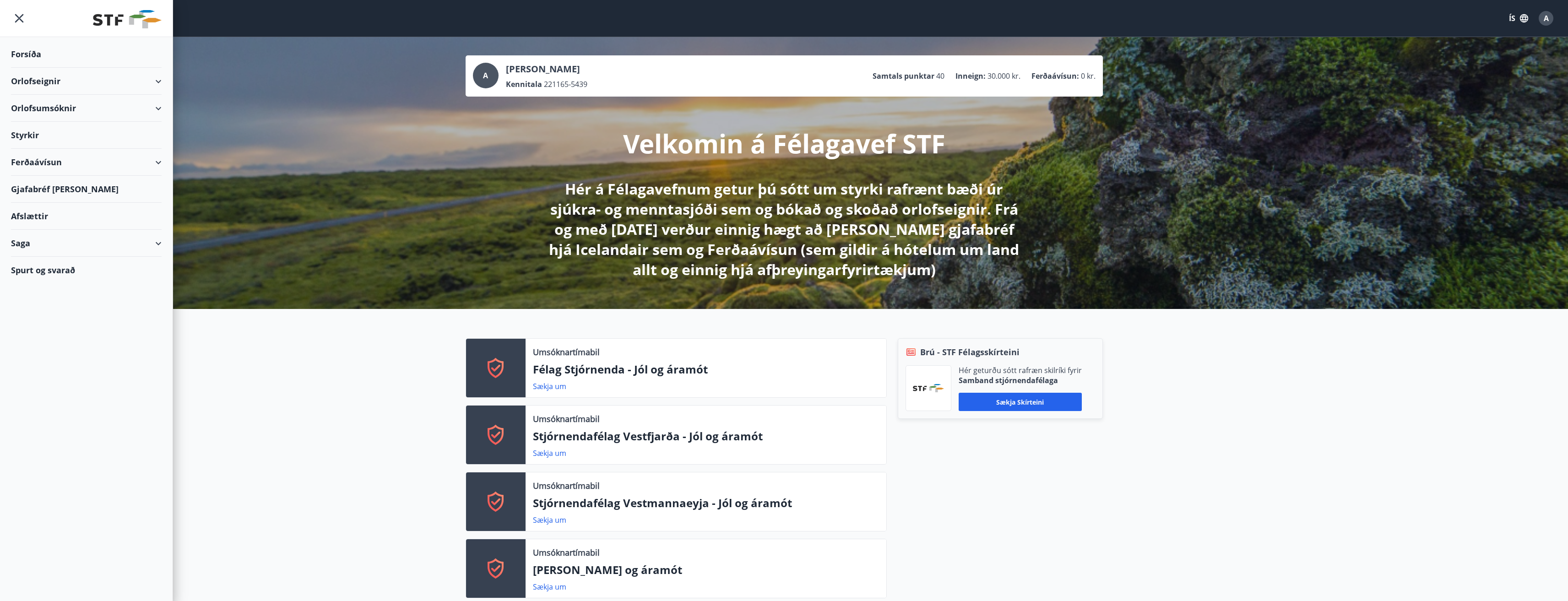
click at [41, 135] on div "Styrkir" at bounding box center [86, 135] width 150 height 27
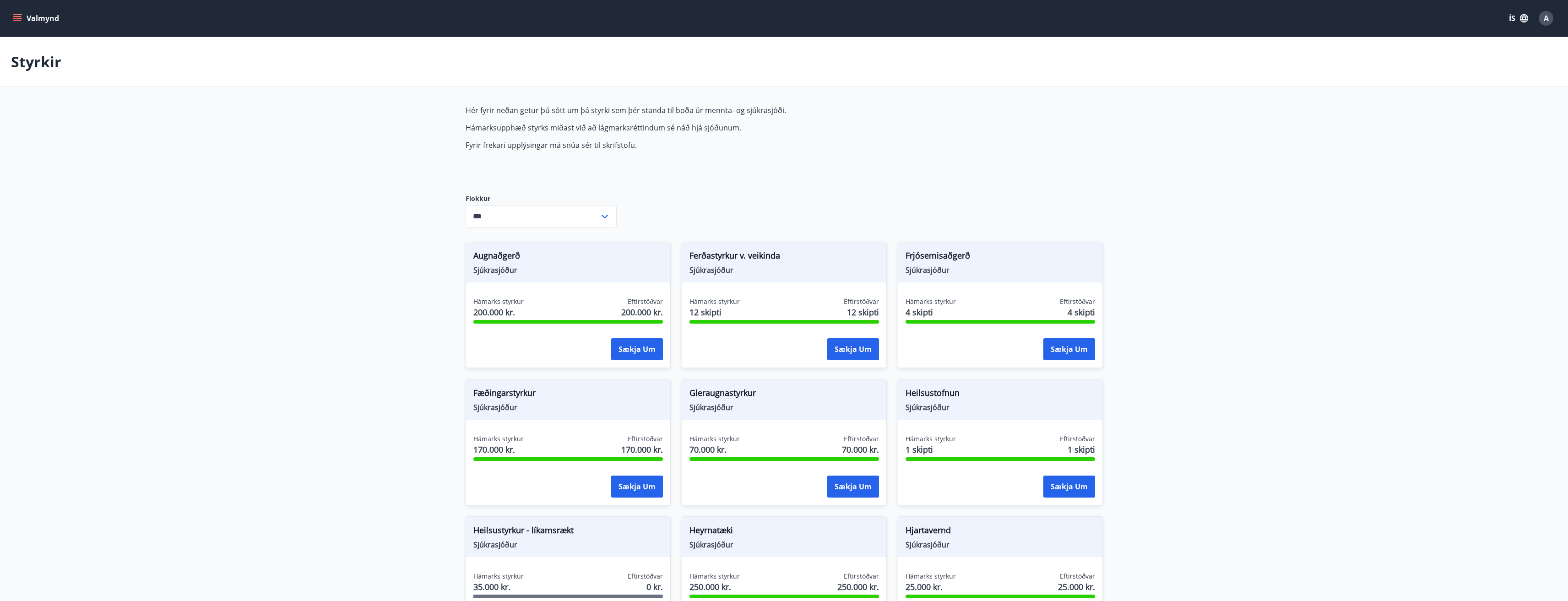
type input "***"
click at [17, 20] on icon "menu" at bounding box center [17, 18] width 9 height 9
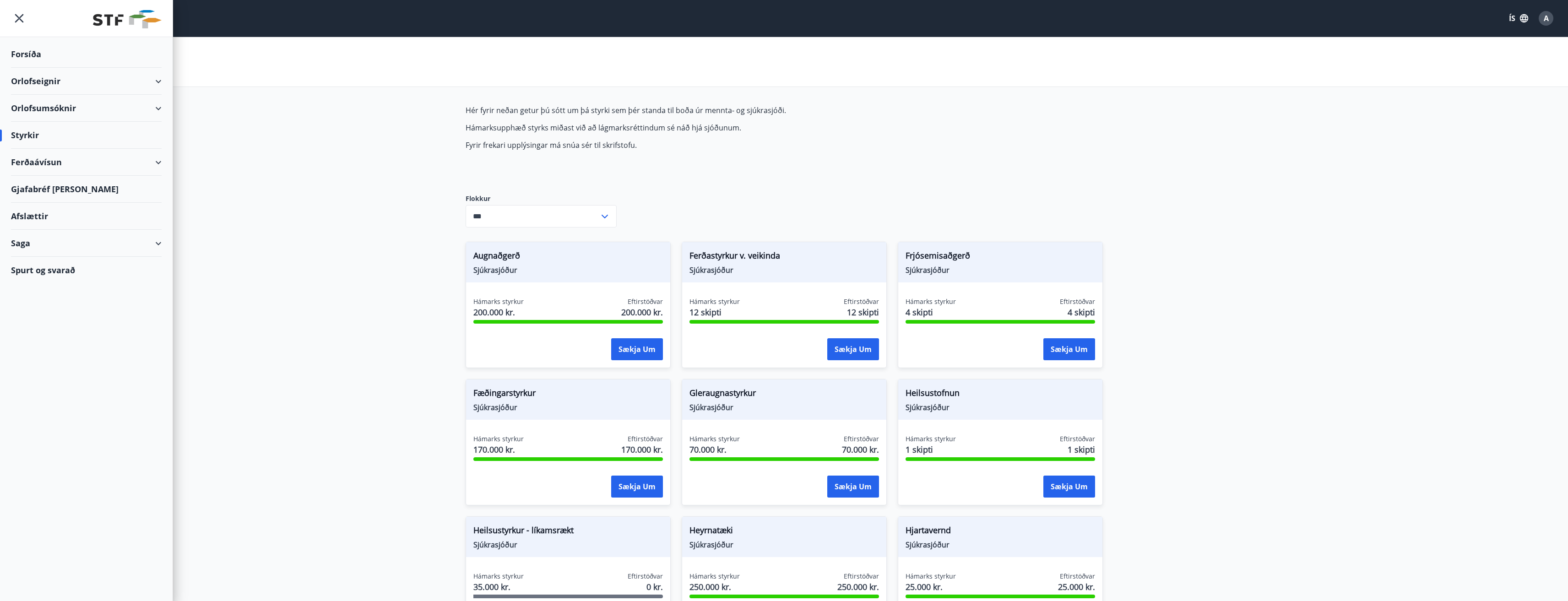
click at [158, 242] on div "Saga" at bounding box center [86, 243] width 150 height 27
click at [43, 303] on div "Umsóknir" at bounding box center [86, 304] width 136 height 19
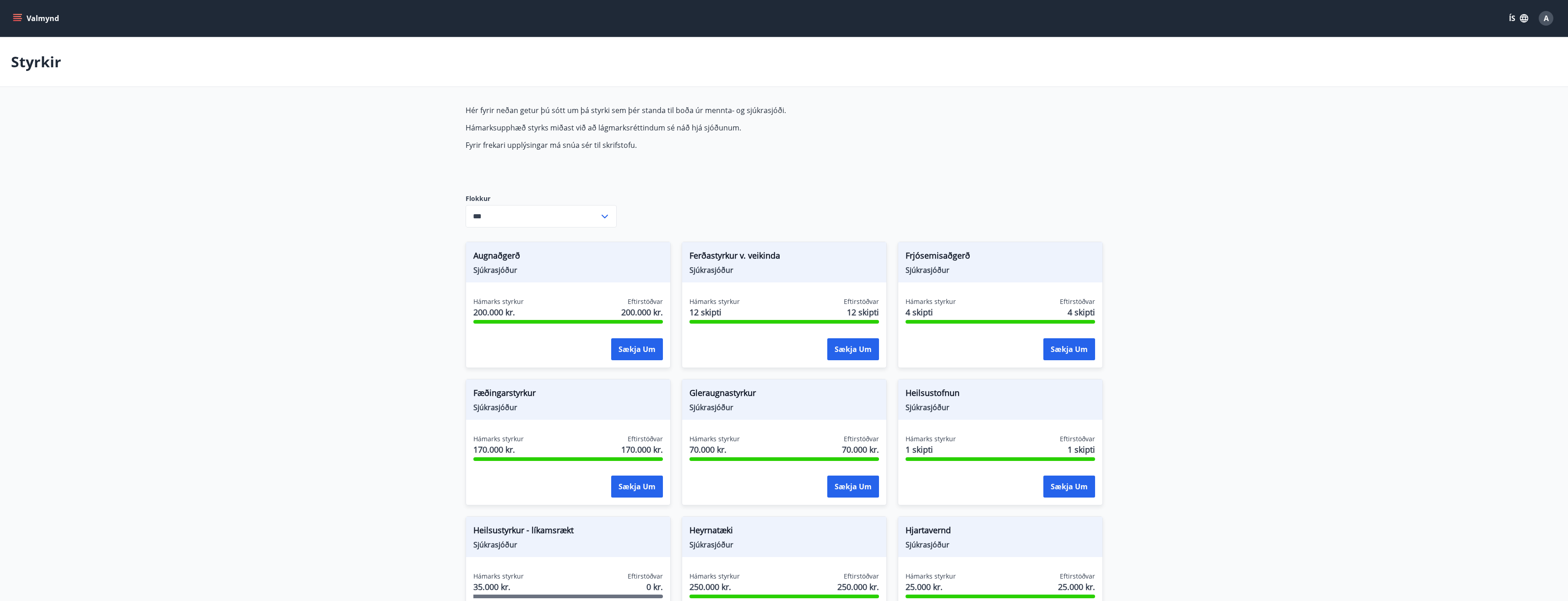
type input "***"
click at [14, 17] on icon "menu" at bounding box center [17, 18] width 9 height 9
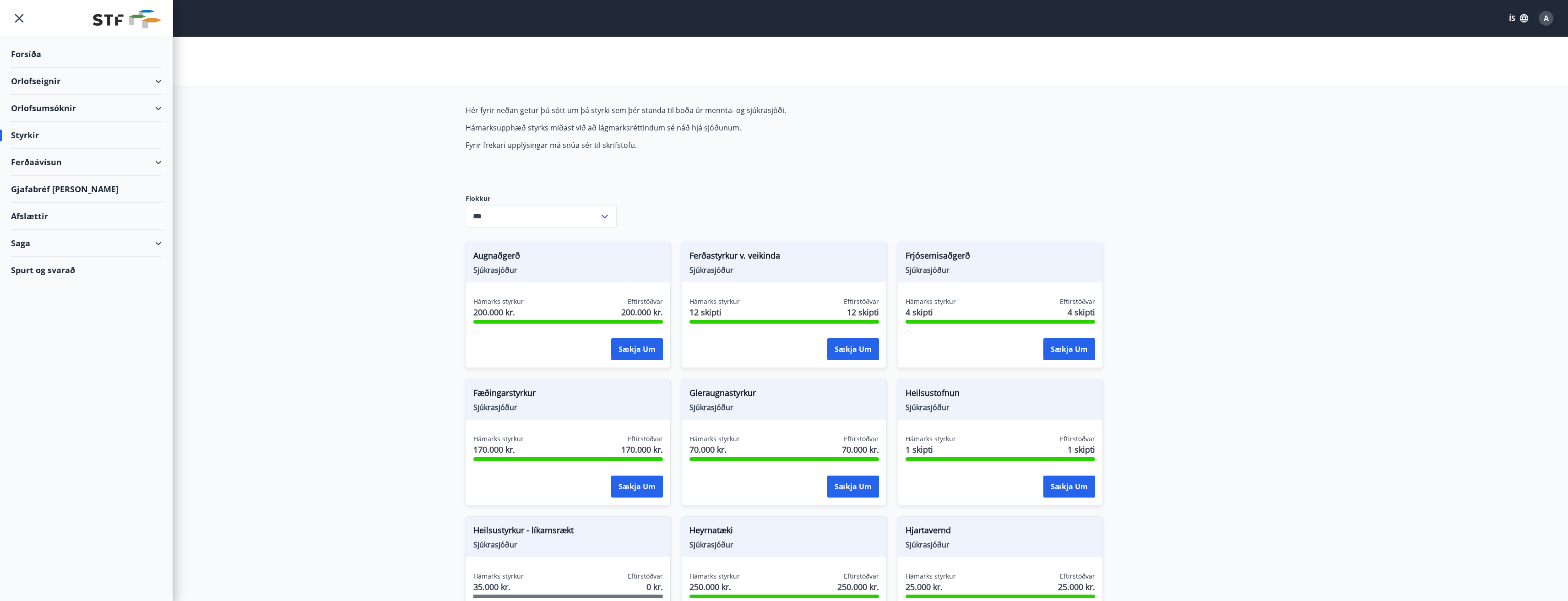
click at [156, 245] on div "Saga" at bounding box center [86, 243] width 150 height 27
click at [50, 364] on div "Styrkjasaga" at bounding box center [86, 362] width 136 height 19
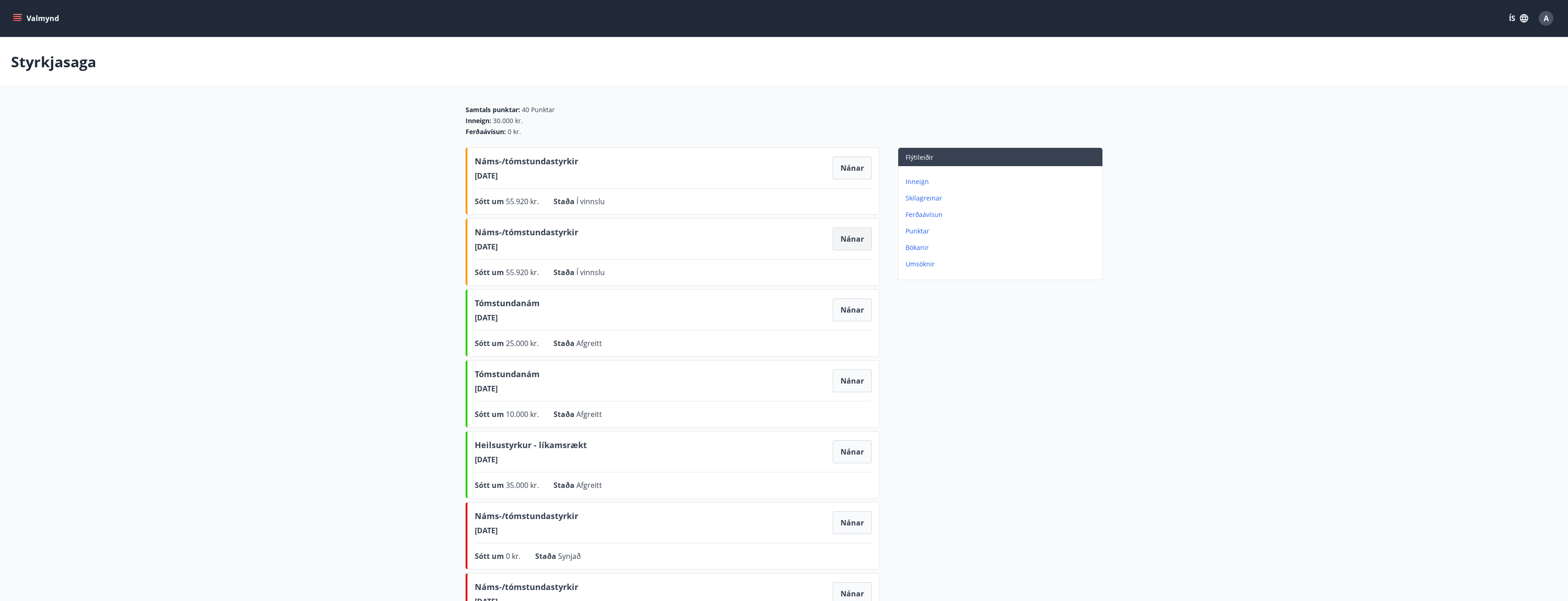
click at [855, 242] on button "Nánar" at bounding box center [852, 238] width 39 height 23
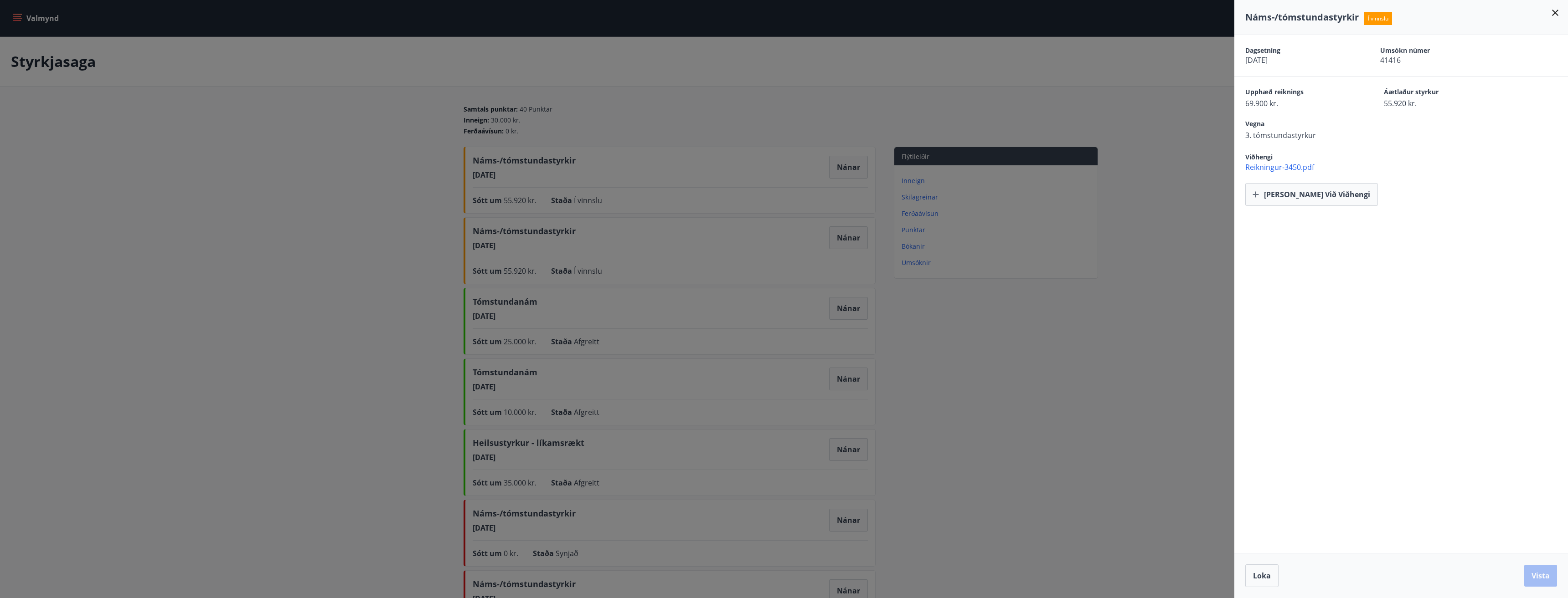
click at [849, 164] on div at bounding box center [784, 299] width 1568 height 598
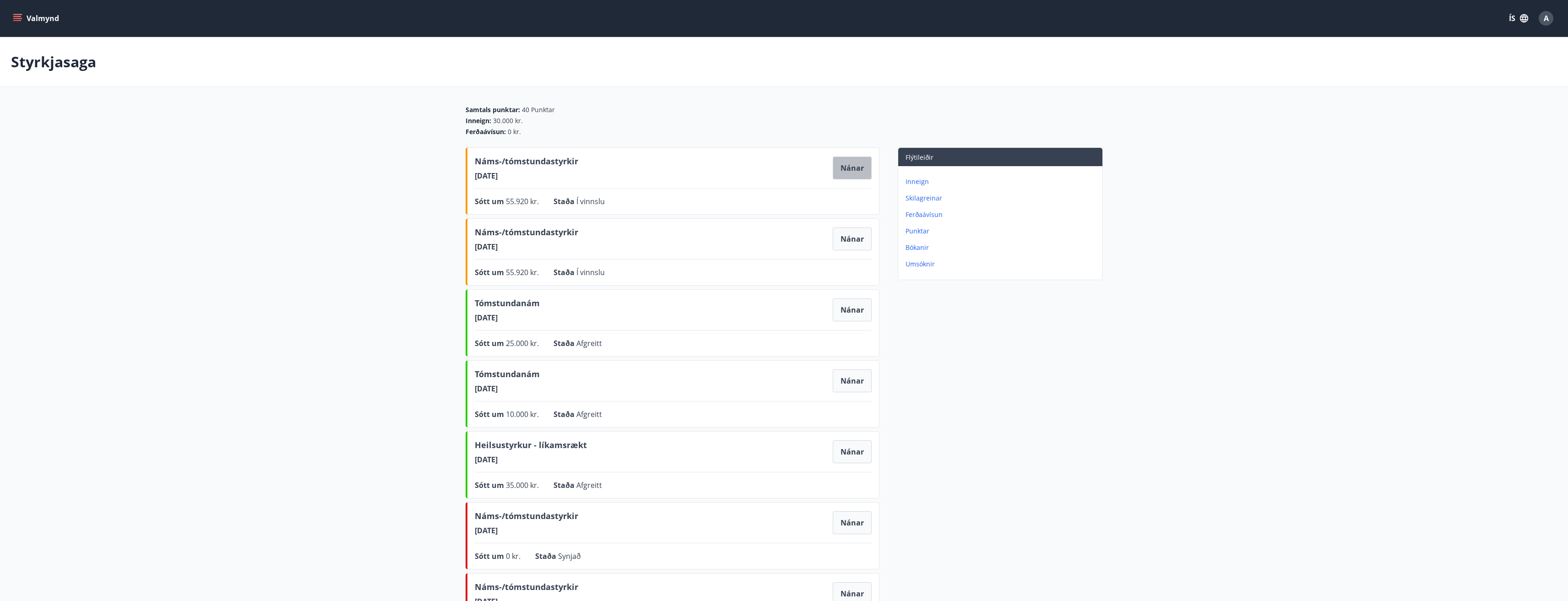
click at [853, 169] on button "Nánar" at bounding box center [852, 168] width 39 height 23
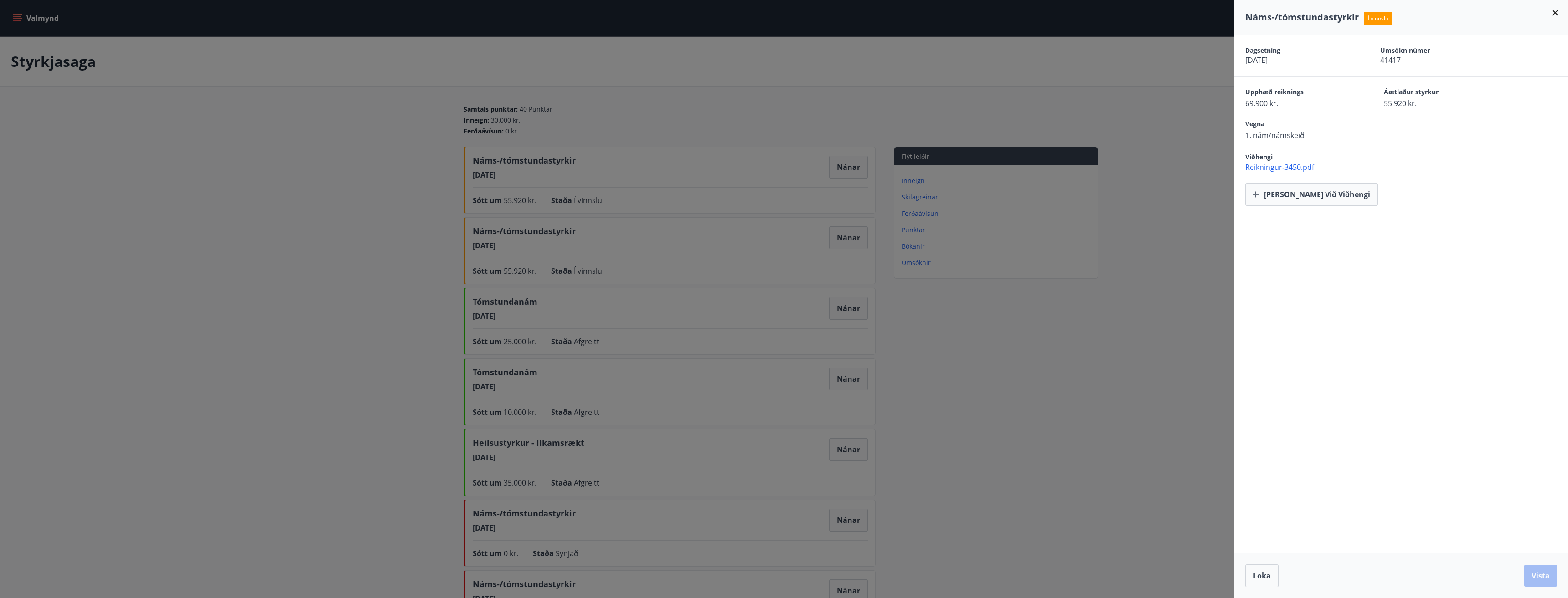
click at [1087, 319] on div at bounding box center [784, 299] width 1568 height 598
